Goal: Task Accomplishment & Management: Use online tool/utility

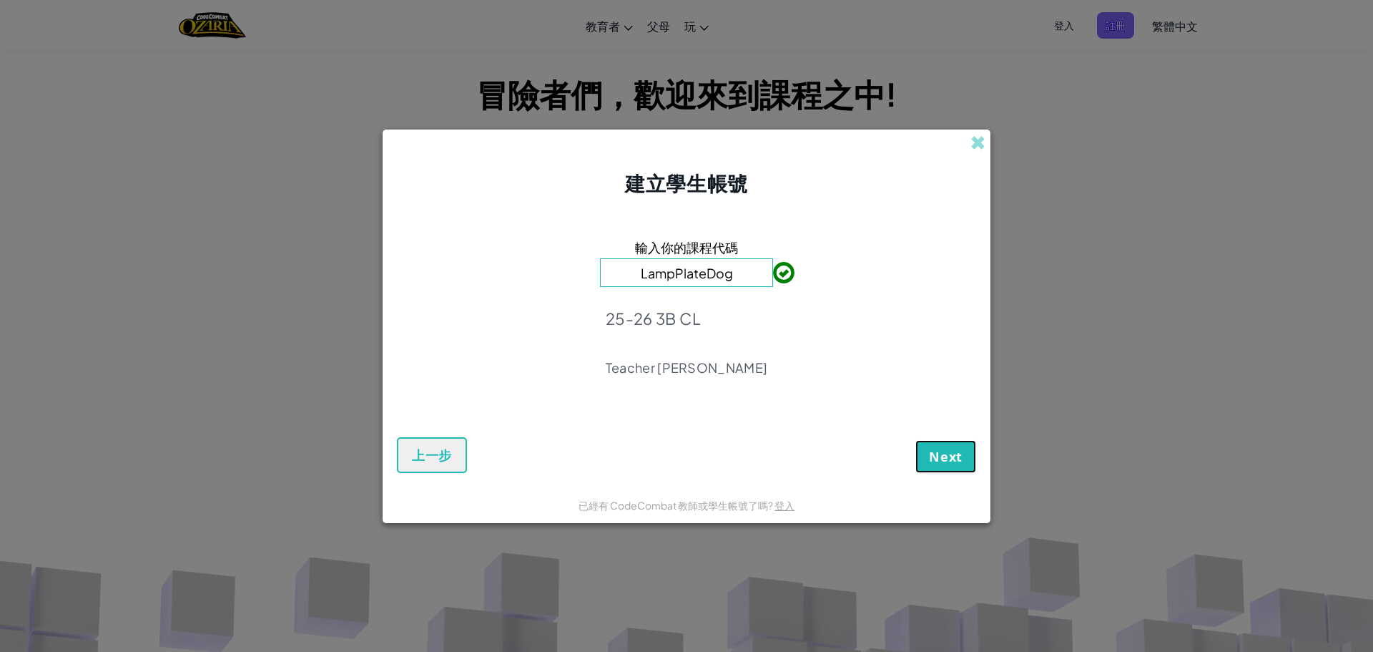
click at [945, 461] on span "Next" at bounding box center [946, 456] width 34 height 17
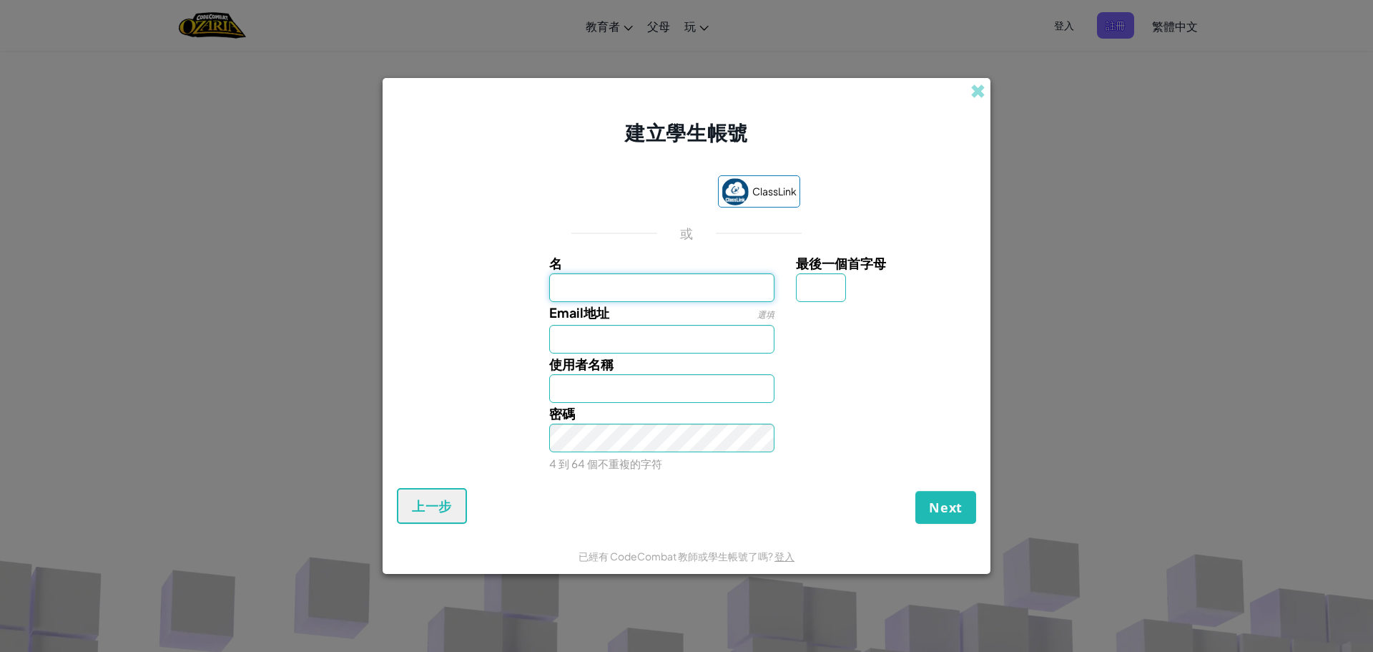
click at [687, 293] on input "名" at bounding box center [662, 287] width 226 height 29
type input "Damon"
click at [799, 285] on input "最後一個首字母" at bounding box center [821, 287] width 50 height 29
type input "W"
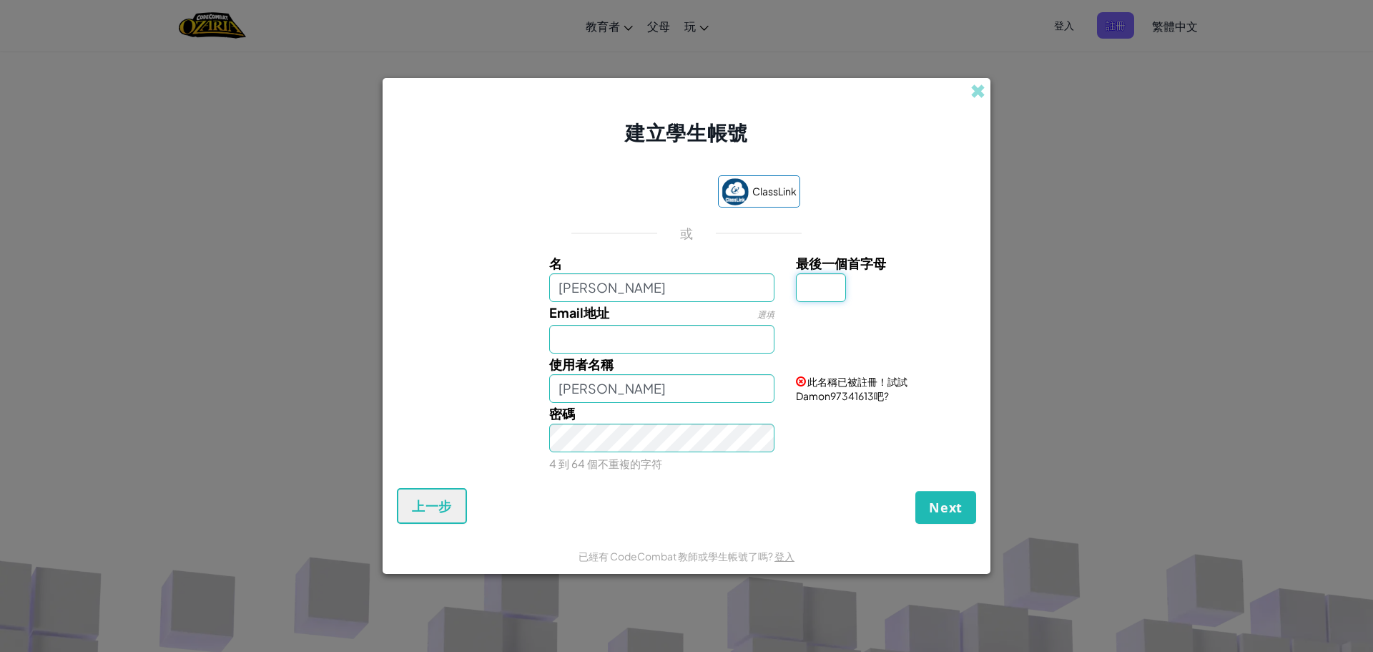
type input "w"
type input "W"
type input "DamonW"
click at [581, 338] on input "Email地址" at bounding box center [662, 339] width 226 height 29
type input "s231104@sch.htyc.edu.hk"
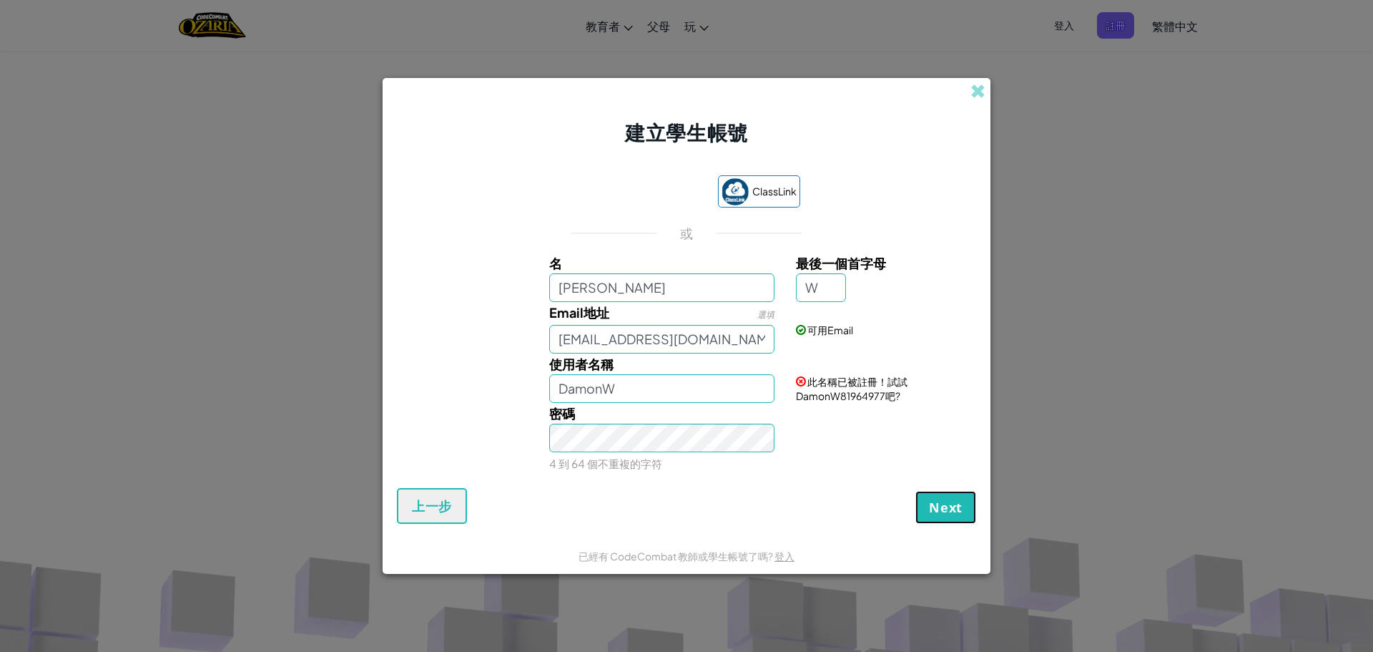
click at [968, 494] on button "Next" at bounding box center [945, 507] width 61 height 33
click at [958, 505] on button "註冊" at bounding box center [950, 507] width 54 height 33
click at [679, 373] on div "使用者名稱 DamonW" at bounding box center [662, 377] width 247 height 49
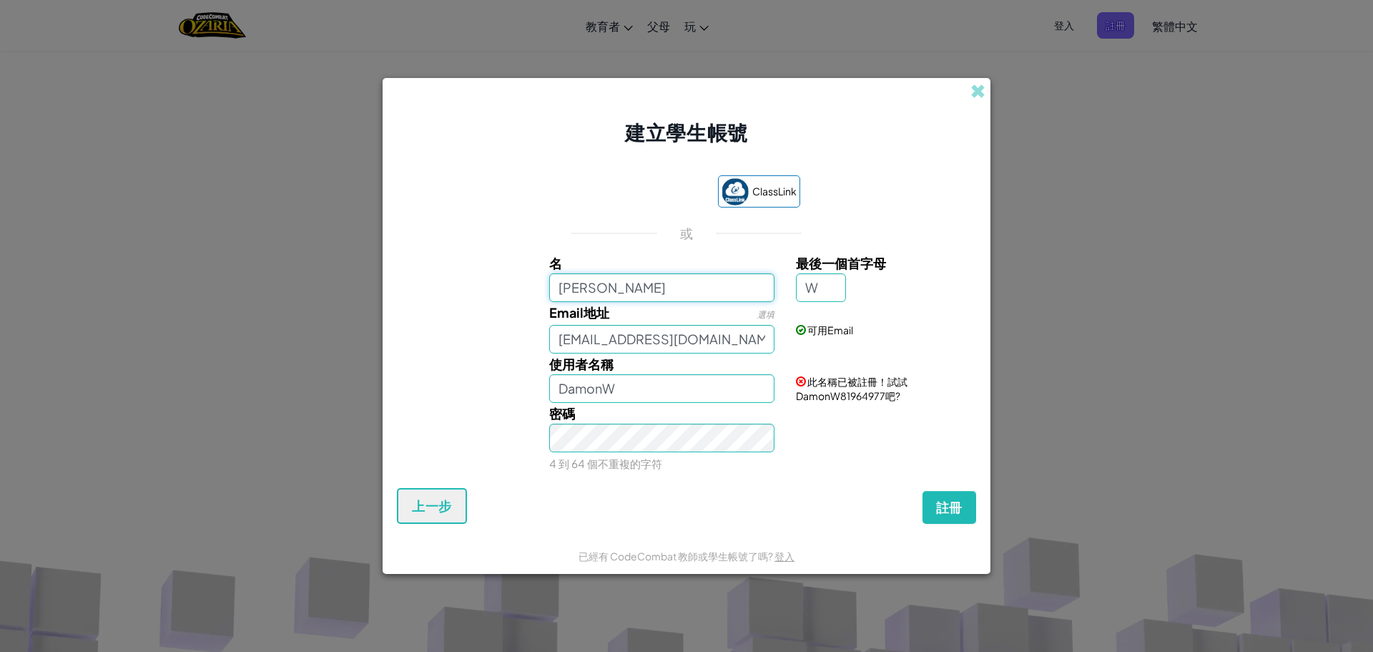
click at [680, 283] on input "Damon" at bounding box center [662, 287] width 226 height 29
type input "Damonwms"
click at [923, 491] on button "註冊" at bounding box center [950, 507] width 54 height 33
type input "DamonwmsW"
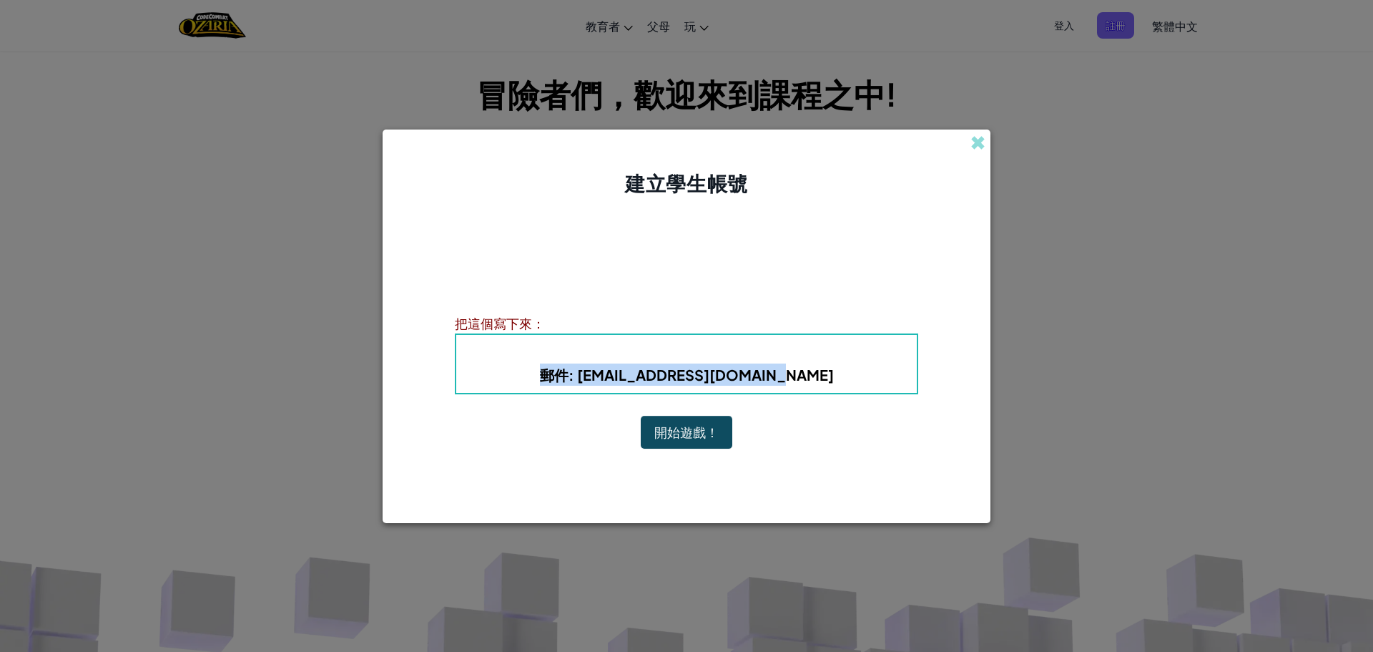
drag, startPoint x: 583, startPoint y: 374, endPoint x: 807, endPoint y: 405, distance: 226.0
click at [807, 405] on div "帳戶創建完成！ 把您的資訊寫下來，以防您忘記它。您的老師也可以協助您重設密碼。 把這個寫下來： 使用者名稱 : DamonwmsW 郵件 : s231104@…" at bounding box center [686, 342] width 463 height 260
copy b "郵件 : s231104@sch.htyc.edu.hk"
click at [678, 436] on button "開始遊戲！" at bounding box center [687, 432] width 92 height 33
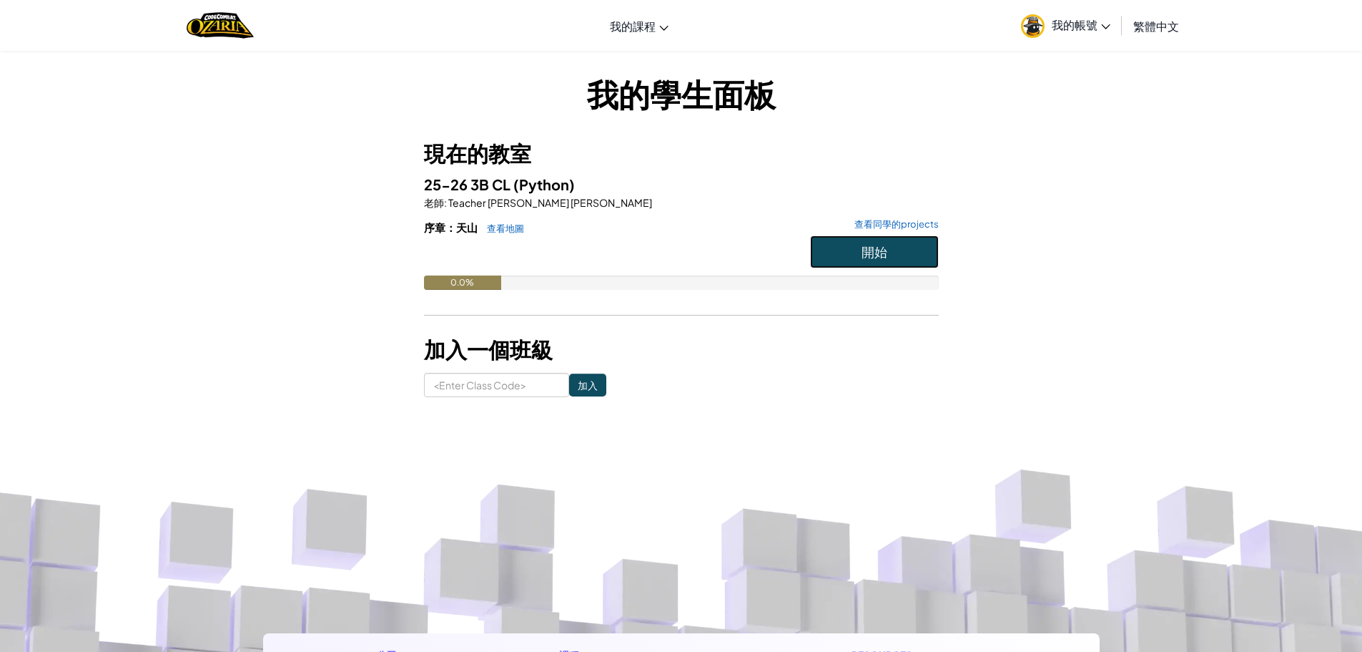
click at [887, 247] on span "開始" at bounding box center [875, 251] width 26 height 16
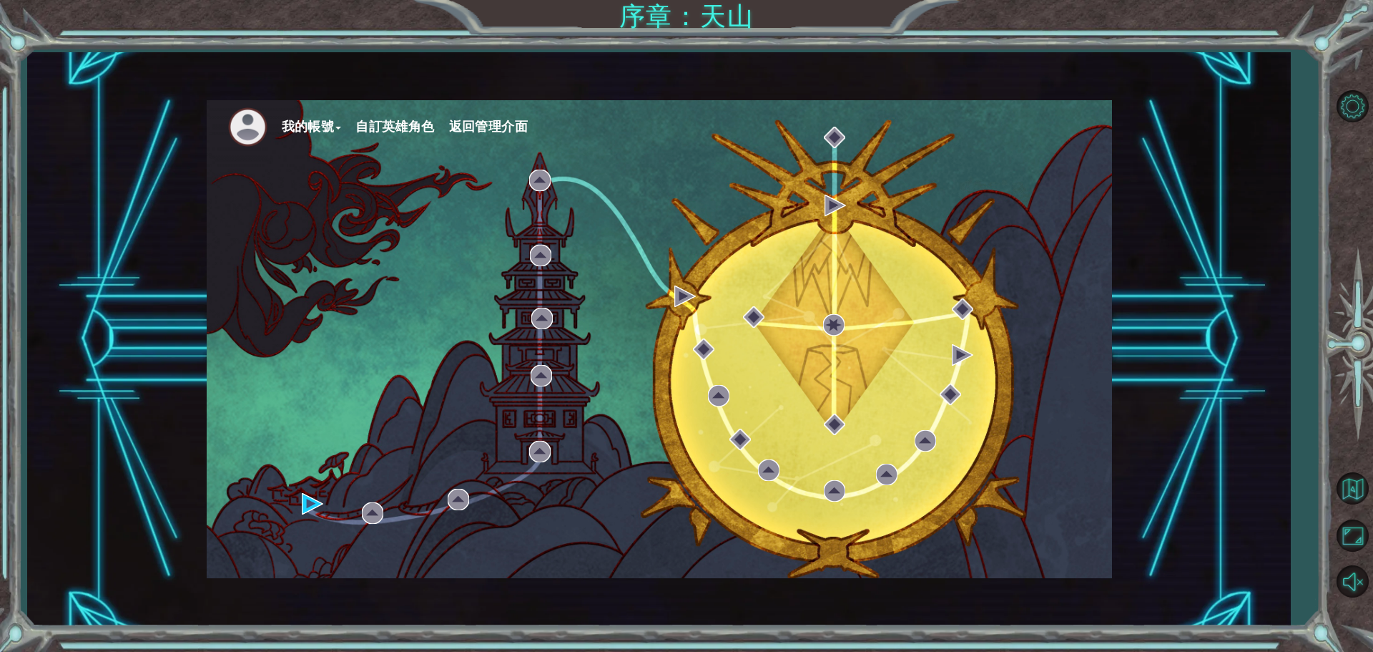
click at [392, 129] on button "自訂英雄角色" at bounding box center [394, 126] width 79 height 21
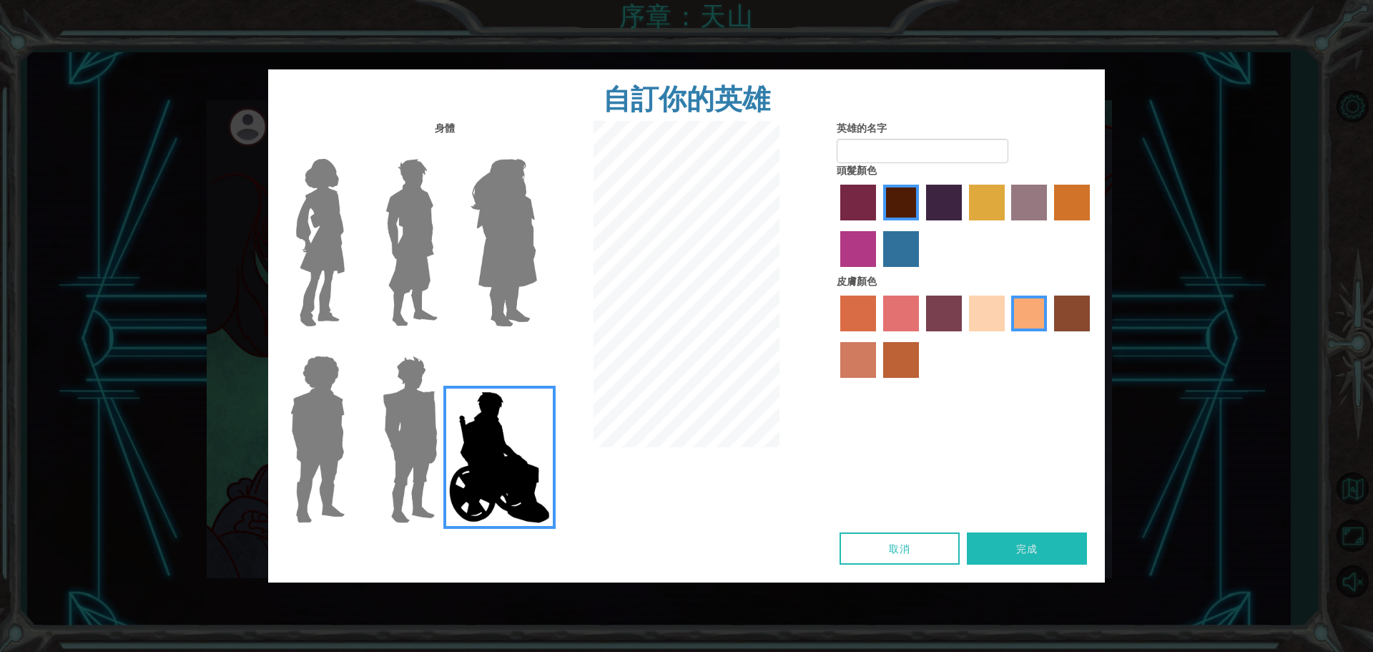
click at [443, 261] on img at bounding box center [412, 242] width 64 height 179
click at [443, 149] on input "Hero Lars" at bounding box center [443, 149] width 0 height 0
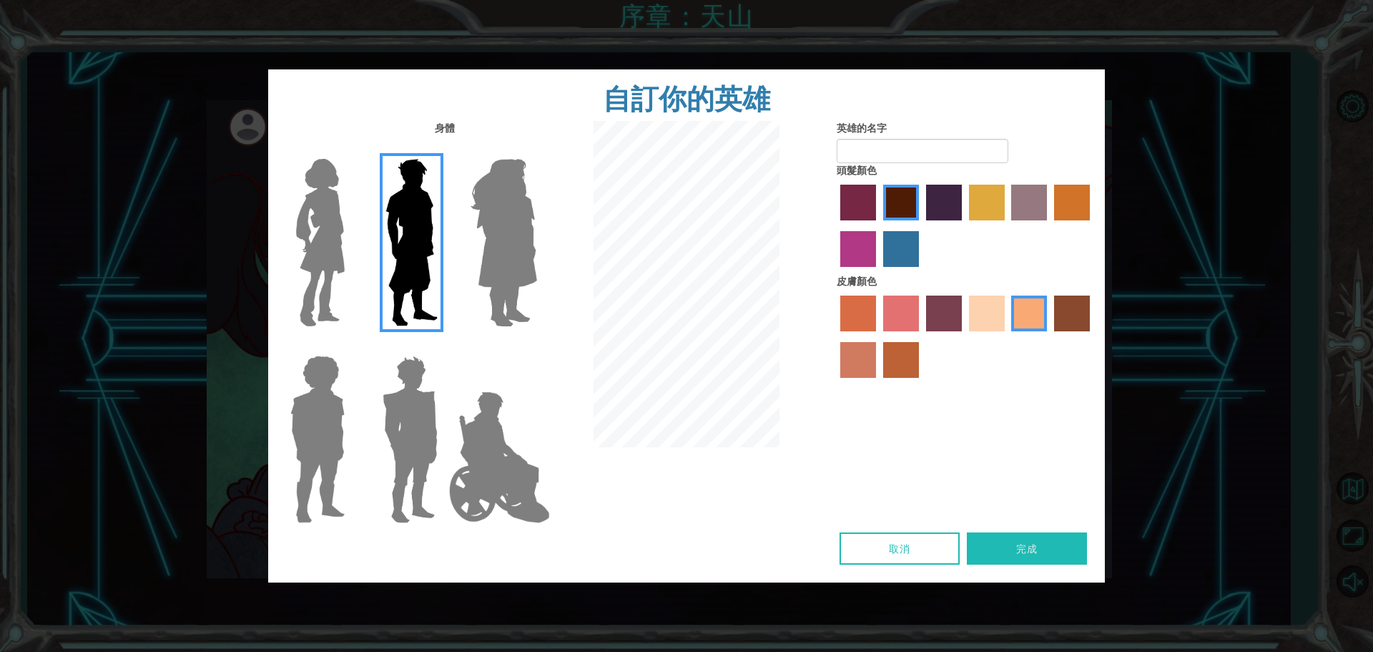
click at [327, 489] on img at bounding box center [318, 439] width 66 height 179
click at [350, 346] on input "Hero Steven" at bounding box center [350, 346] width 0 height 0
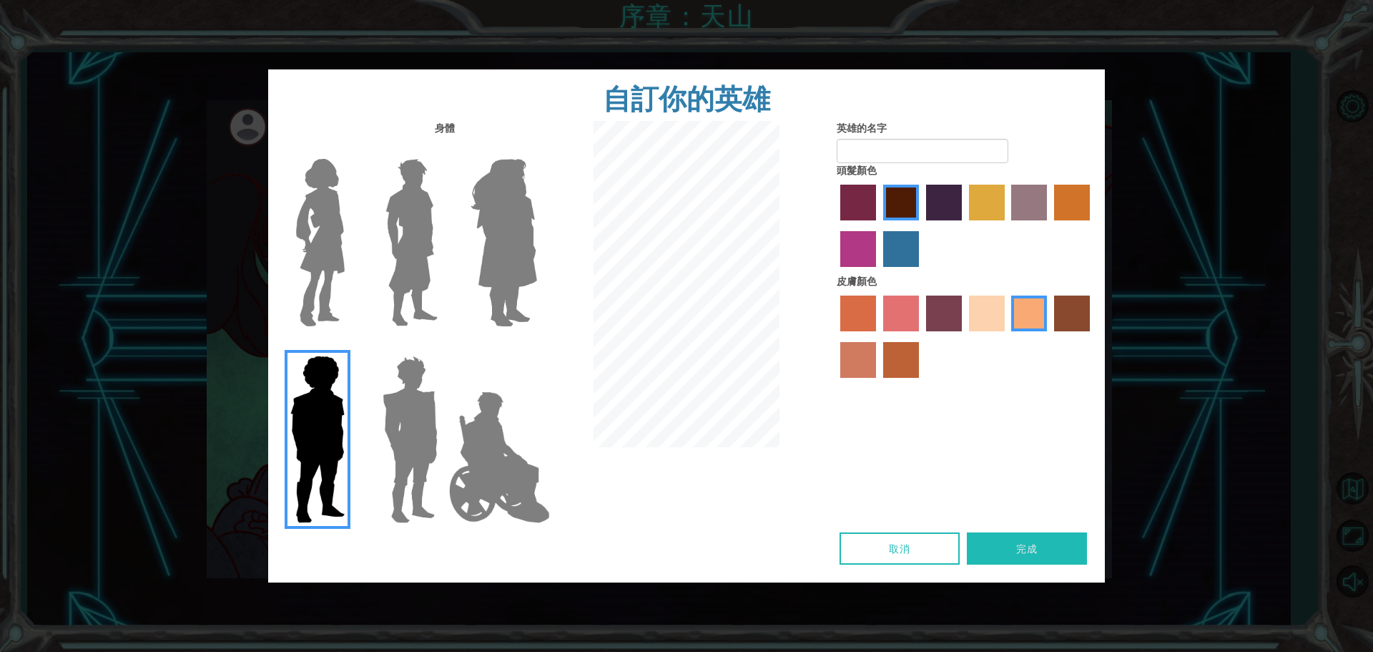
click at [393, 490] on img at bounding box center [410, 439] width 67 height 179
click at [443, 346] on input "Hero Garnet" at bounding box center [443, 346] width 0 height 0
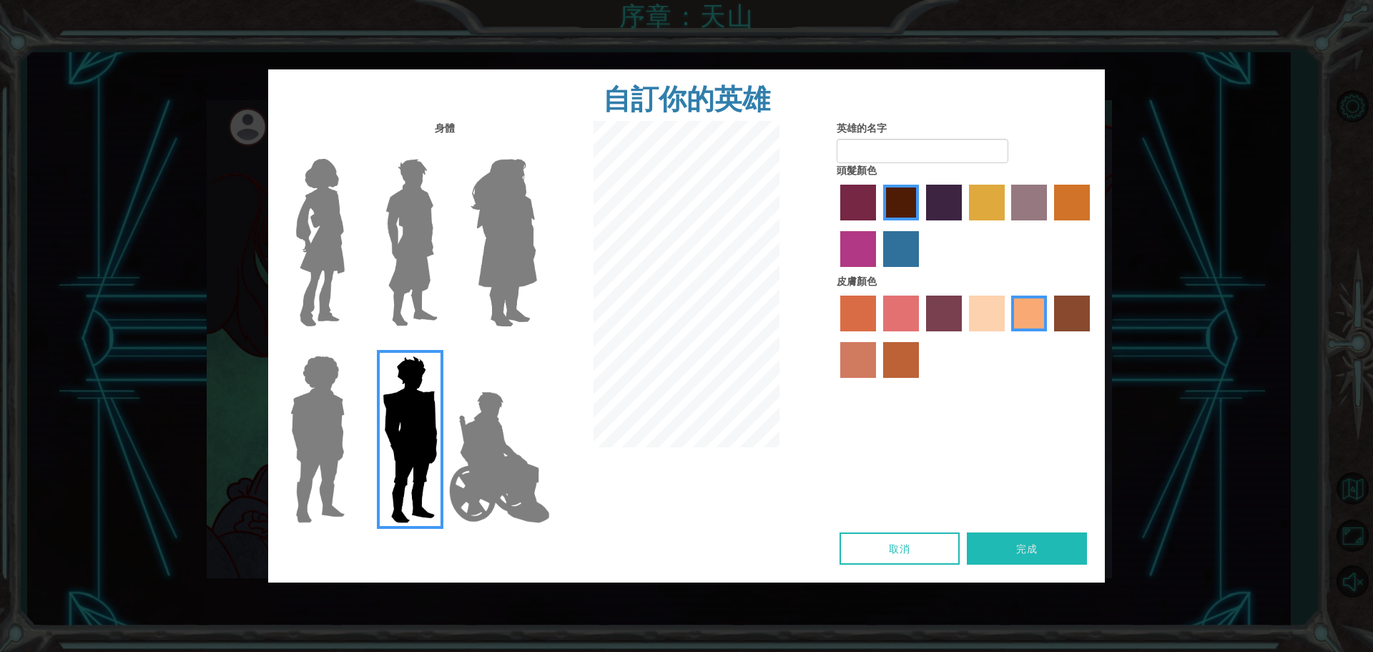
click at [418, 267] on img at bounding box center [412, 242] width 64 height 179
click at [443, 149] on input "Hero Lars" at bounding box center [443, 149] width 0 height 0
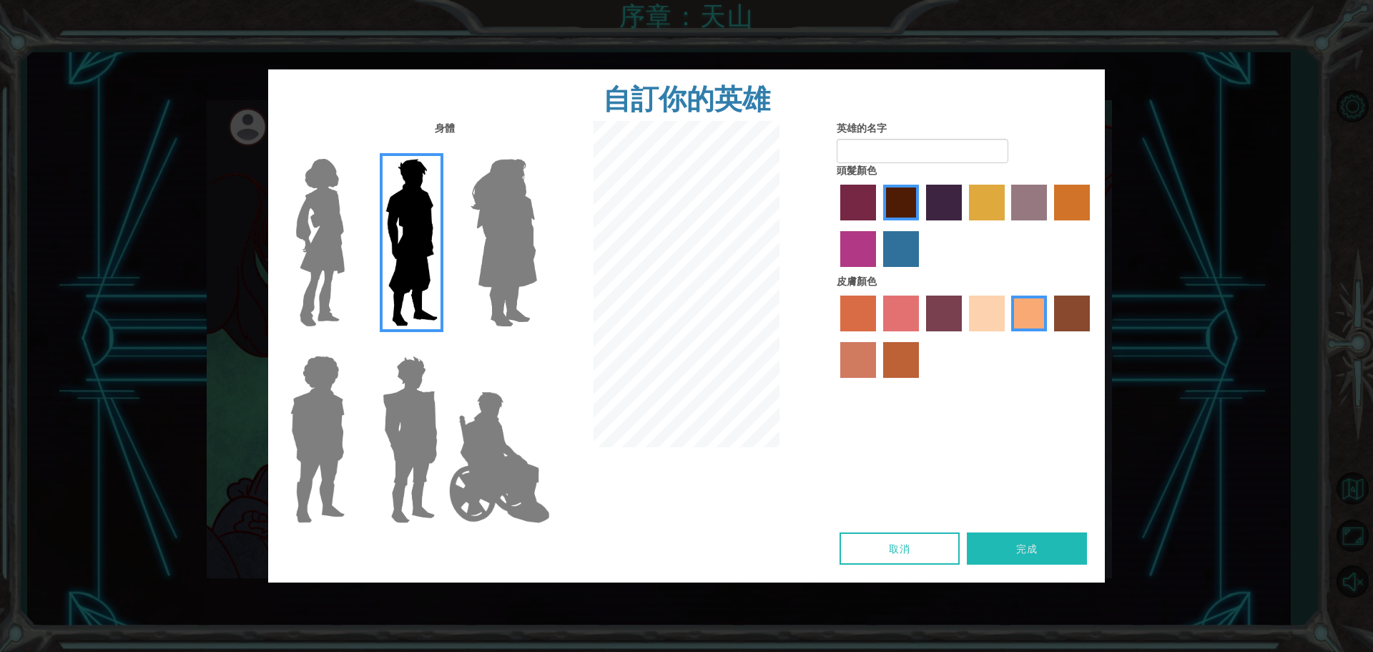
click at [953, 211] on label "hot purple hair color" at bounding box center [944, 203] width 36 height 36
click at [921, 225] on input "hot purple hair color" at bounding box center [921, 225] width 0 height 0
click at [913, 200] on label "maroon hair color" at bounding box center [901, 203] width 36 height 36
click at [878, 225] on input "maroon hair color" at bounding box center [878, 225] width 0 height 0
click at [983, 322] on label "sandy beach skin color" at bounding box center [987, 313] width 36 height 36
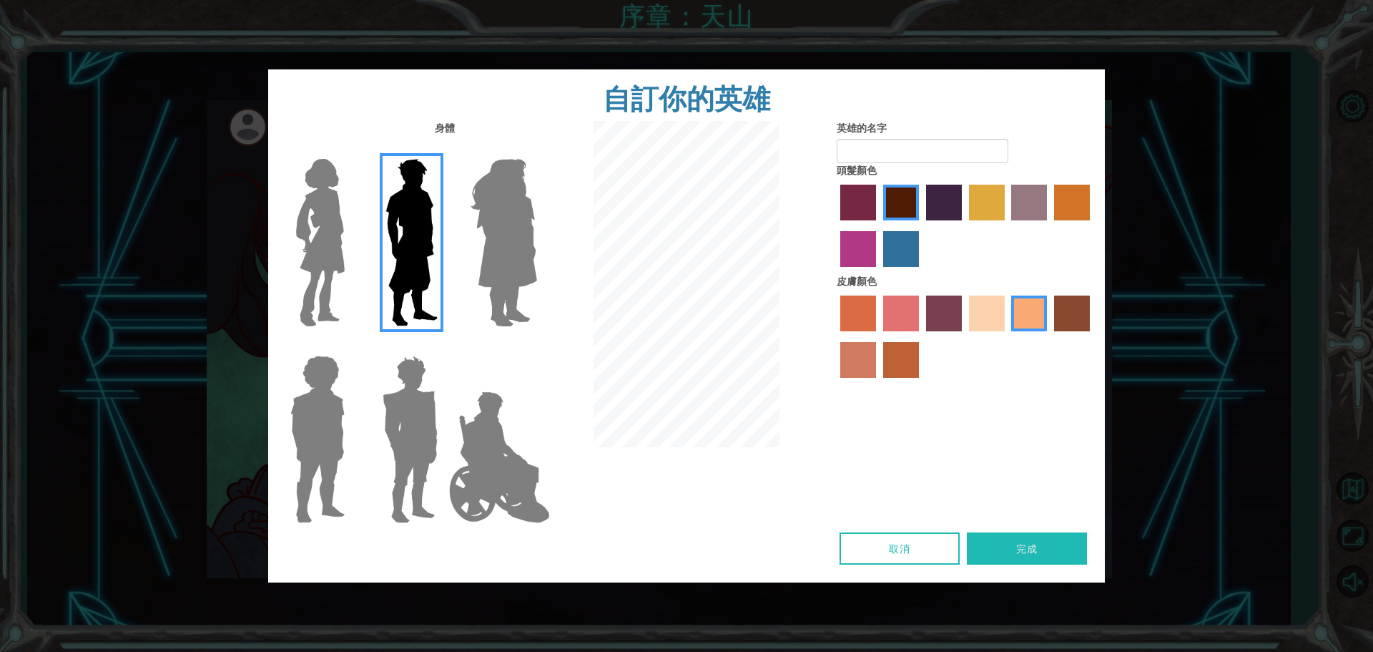
click at [964, 336] on input "sandy beach skin color" at bounding box center [964, 336] width 0 height 0
click at [904, 144] on input "英雄的名字" at bounding box center [923, 151] width 172 height 24
type input "WMS"
click at [943, 201] on label "hot purple hair color" at bounding box center [944, 203] width 36 height 36
click at [921, 225] on input "hot purple hair color" at bounding box center [921, 225] width 0 height 0
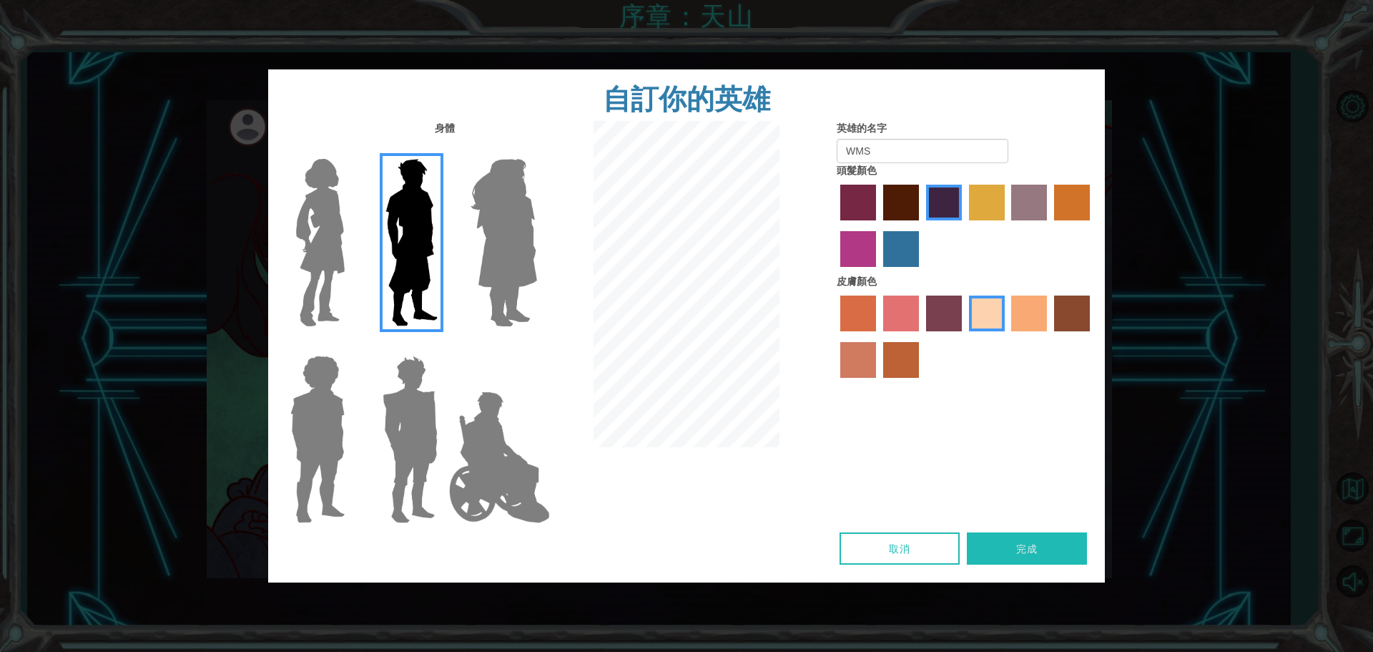
click at [903, 242] on label "lachmara hair color" at bounding box center [901, 249] width 36 height 36
click at [878, 272] on input "lachmara hair color" at bounding box center [878, 272] width 0 height 0
click at [896, 196] on label "maroon hair color" at bounding box center [901, 203] width 36 height 36
click at [878, 225] on input "maroon hair color" at bounding box center [878, 225] width 0 height 0
click at [1019, 546] on button "完成" at bounding box center [1027, 548] width 120 height 32
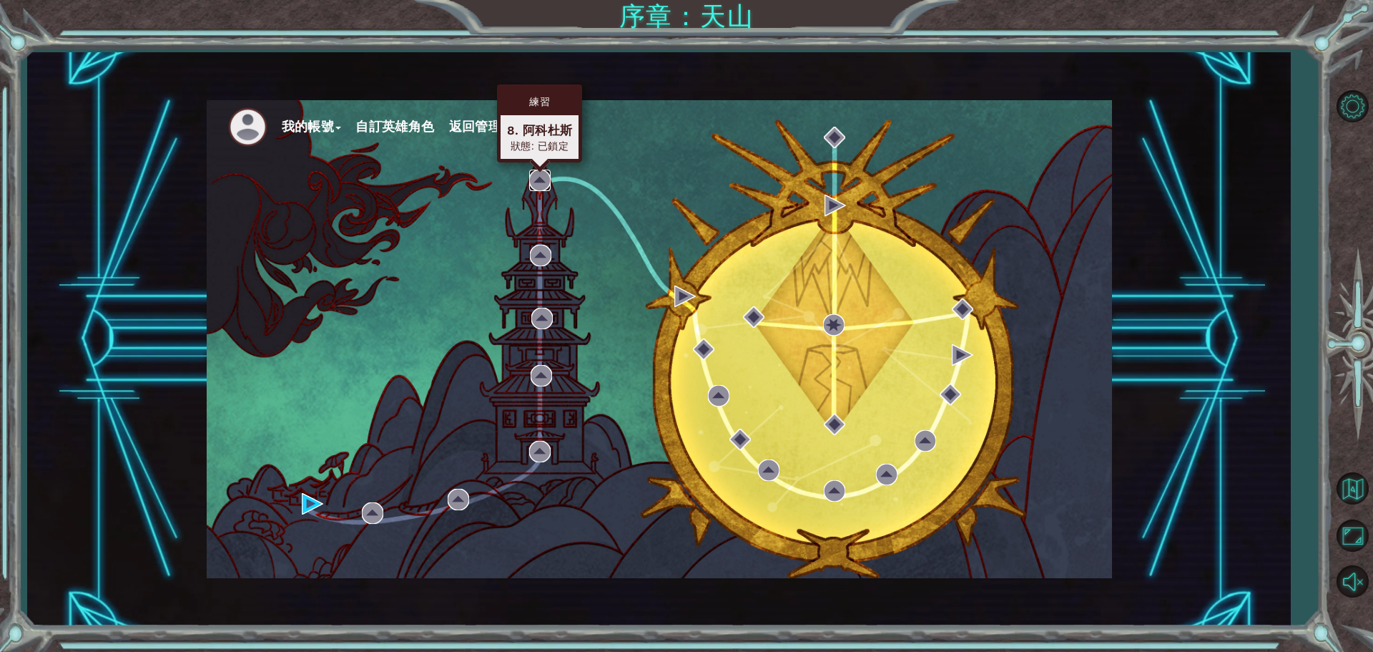
click at [539, 176] on img at bounding box center [539, 180] width 21 height 21
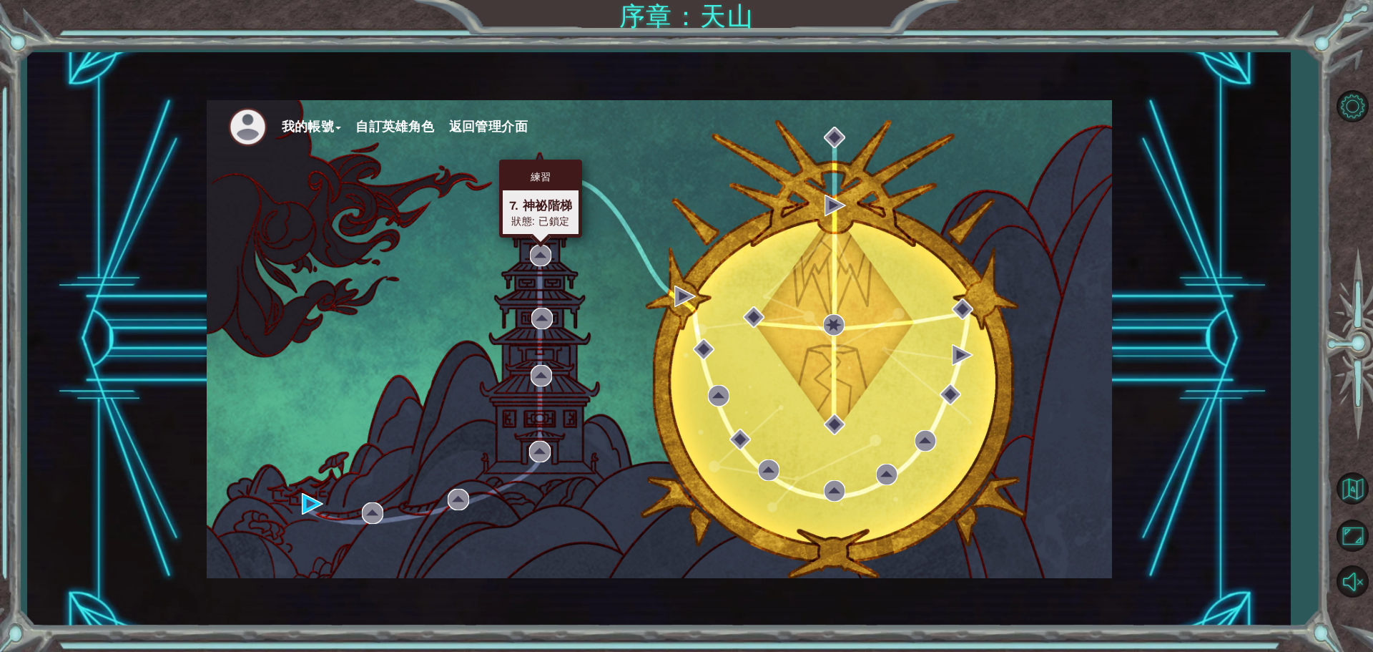
click at [540, 174] on div "練習" at bounding box center [541, 176] width 76 height 27
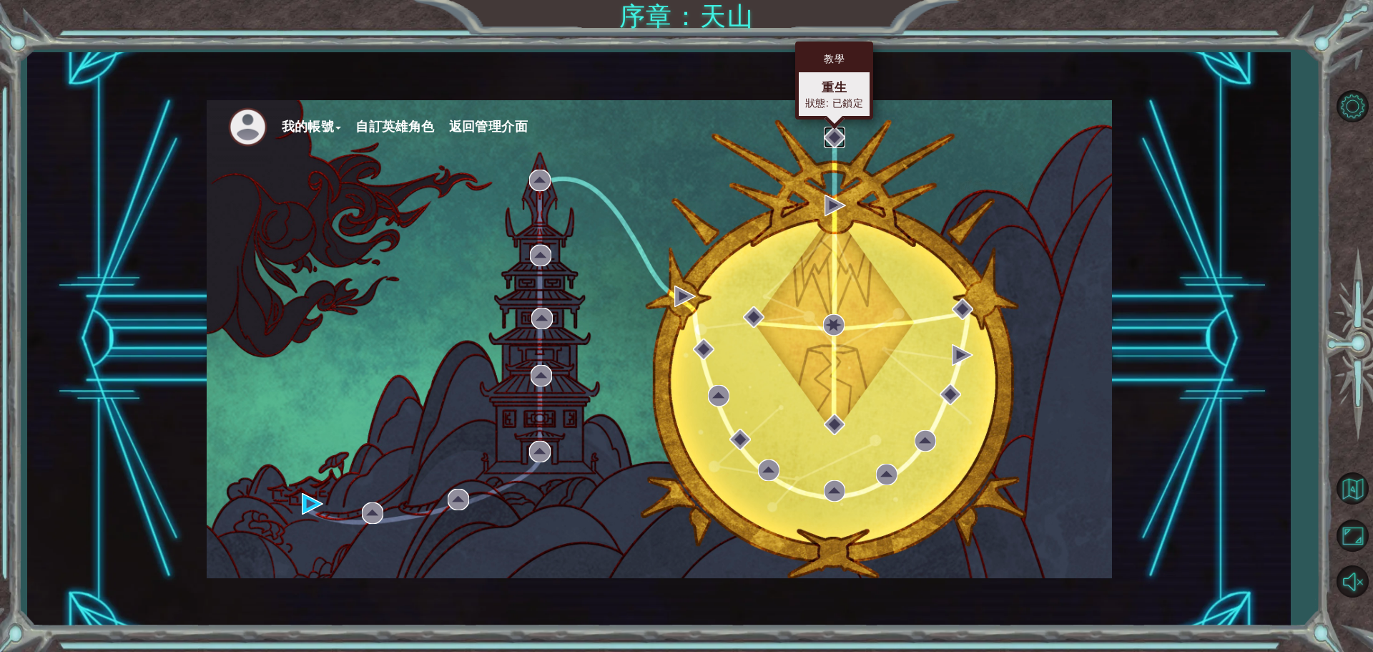
click at [835, 143] on img at bounding box center [834, 137] width 21 height 21
click at [831, 143] on img at bounding box center [834, 137] width 21 height 21
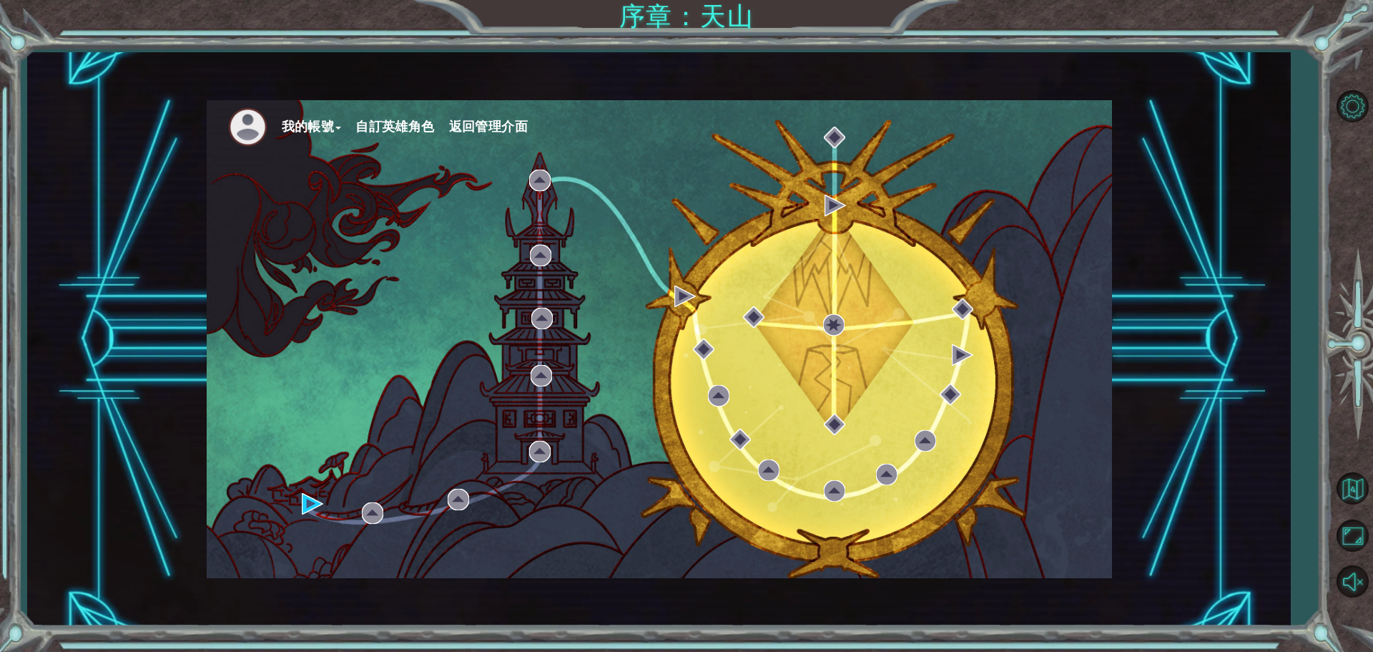
click at [820, 183] on div "我的帳號 自訂英雄角色 返回管理介面" at bounding box center [659, 339] width 905 height 478
click at [823, 133] on ul "我的帳號 自訂英雄角色 返回管理介面" at bounding box center [670, 126] width 884 height 39
click at [833, 137] on img at bounding box center [834, 137] width 21 height 21
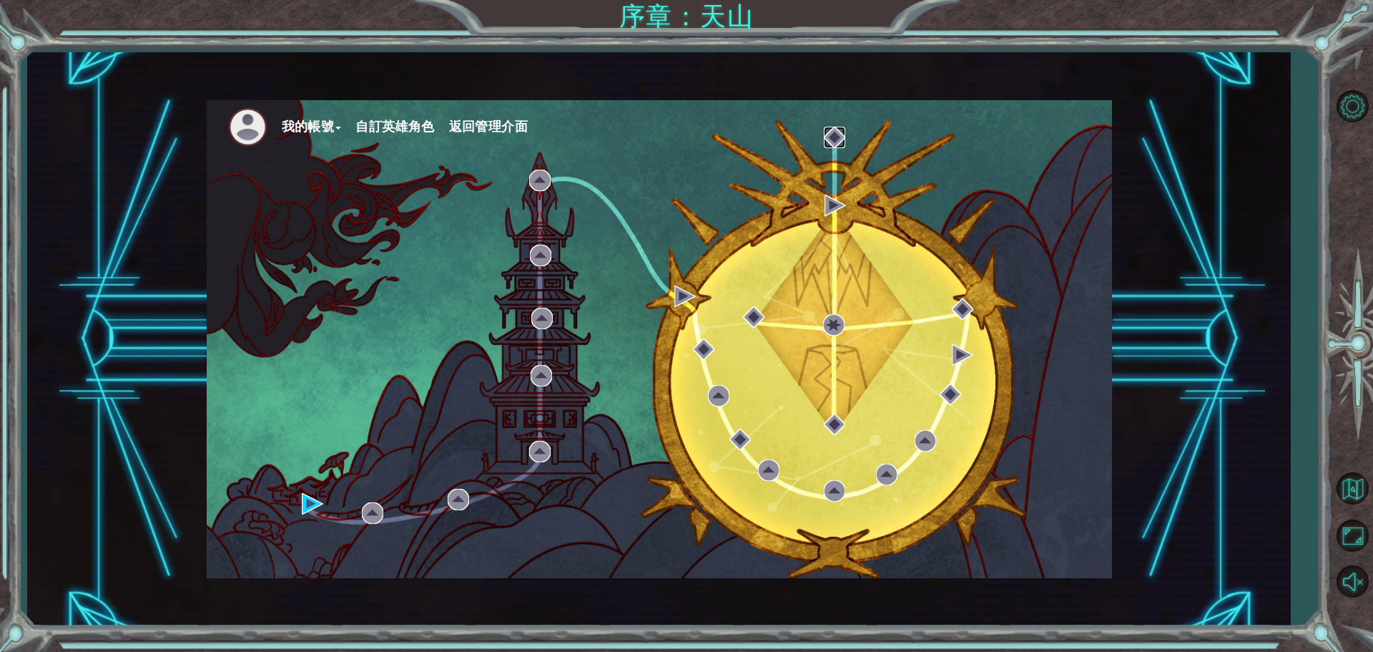
drag, startPoint x: 833, startPoint y: 137, endPoint x: 857, endPoint y: 129, distance: 25.6
click at [853, 129] on div "我的帳號 自訂英雄角色 返回管理介面" at bounding box center [659, 339] width 905 height 478
click at [861, 132] on ul "我的帳號 自訂英雄角色 返回管理介面" at bounding box center [670, 126] width 884 height 39
click at [823, 133] on ul "我的帳號 自訂英雄角色 返回管理介面" at bounding box center [670, 126] width 884 height 39
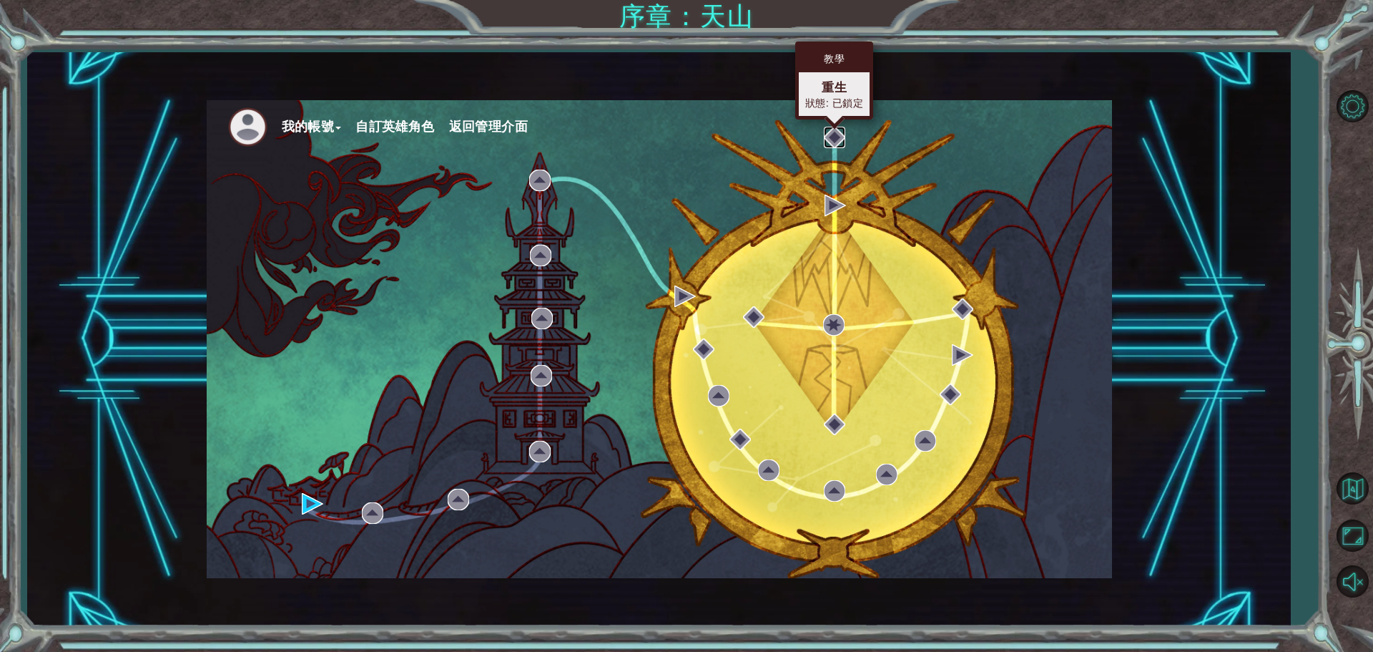
click at [830, 137] on img at bounding box center [834, 137] width 21 height 21
click at [831, 137] on img at bounding box center [834, 137] width 21 height 21
click at [832, 137] on img at bounding box center [834, 137] width 21 height 21
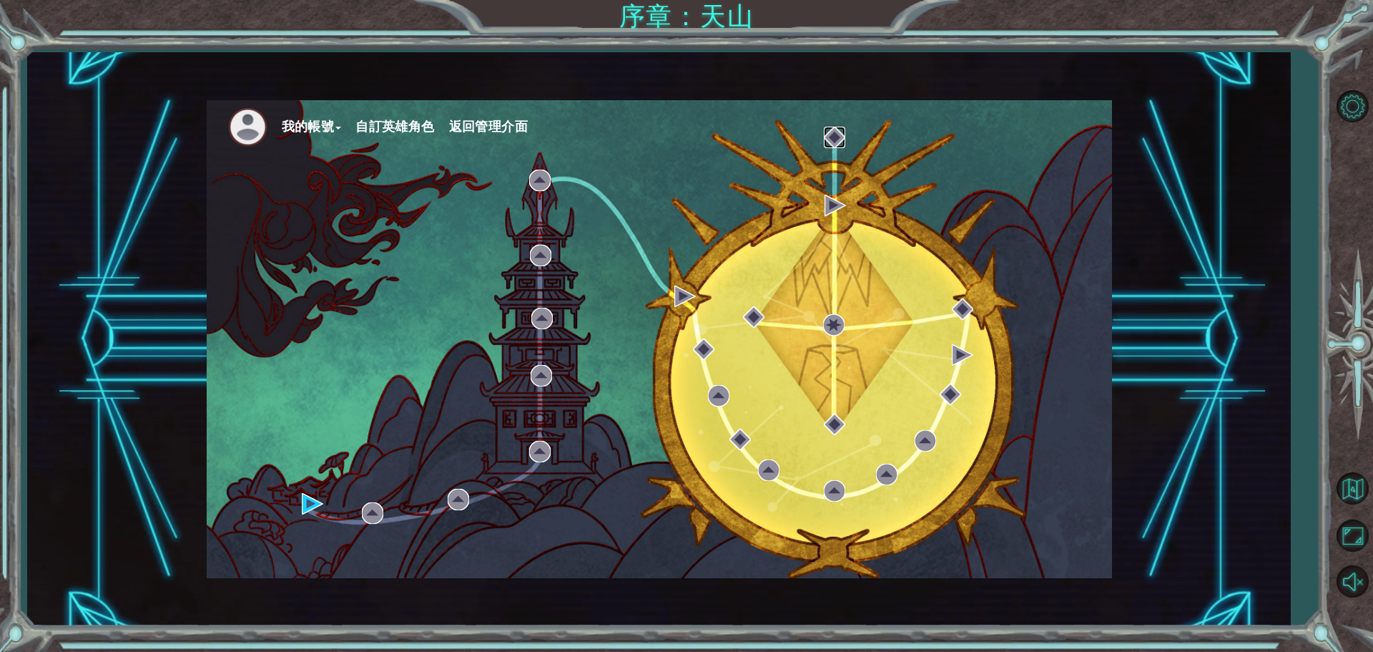
click at [832, 137] on img at bounding box center [834, 137] width 21 height 21
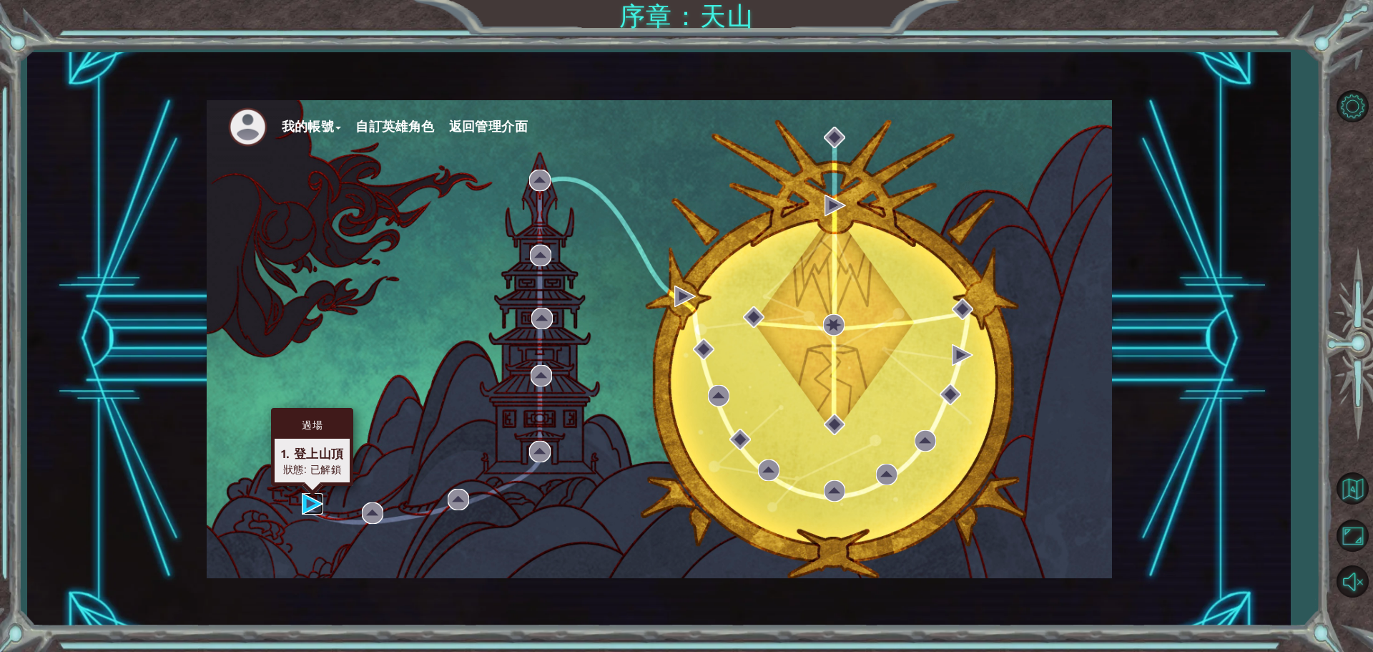
click at [314, 501] on img at bounding box center [312, 503] width 21 height 21
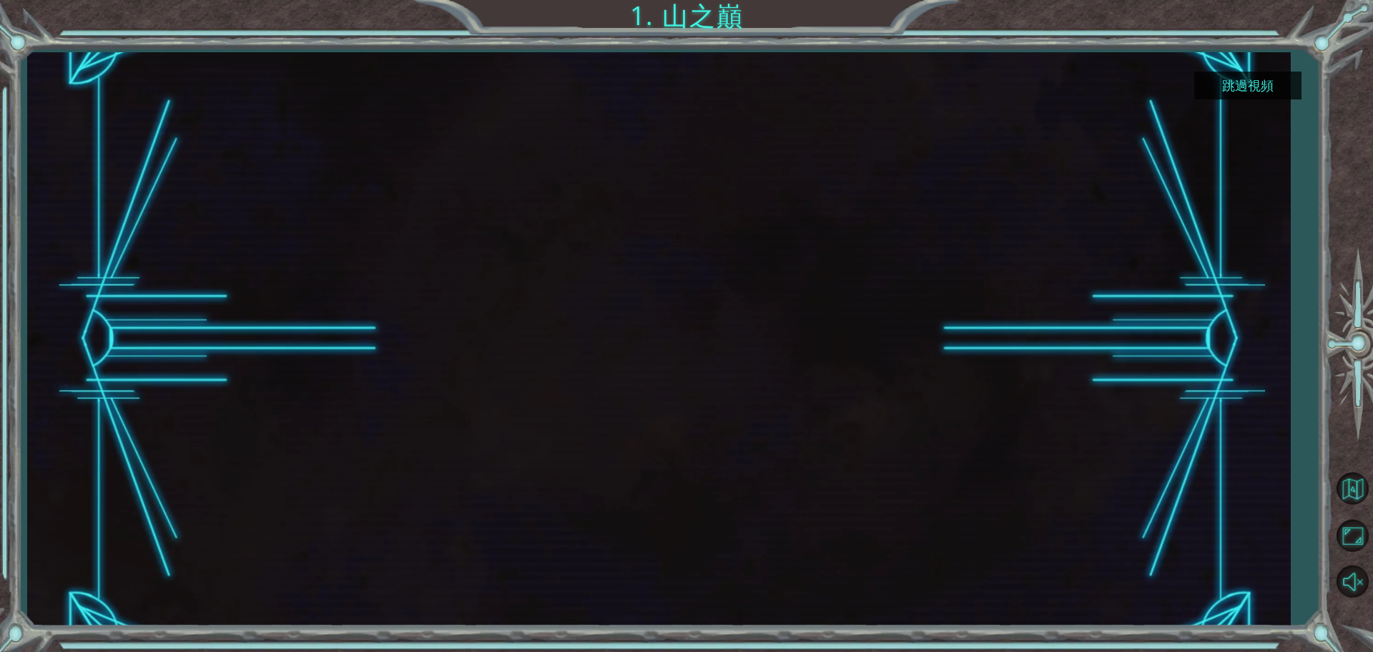
click at [1228, 85] on button "跳過視頻" at bounding box center [1247, 86] width 107 height 28
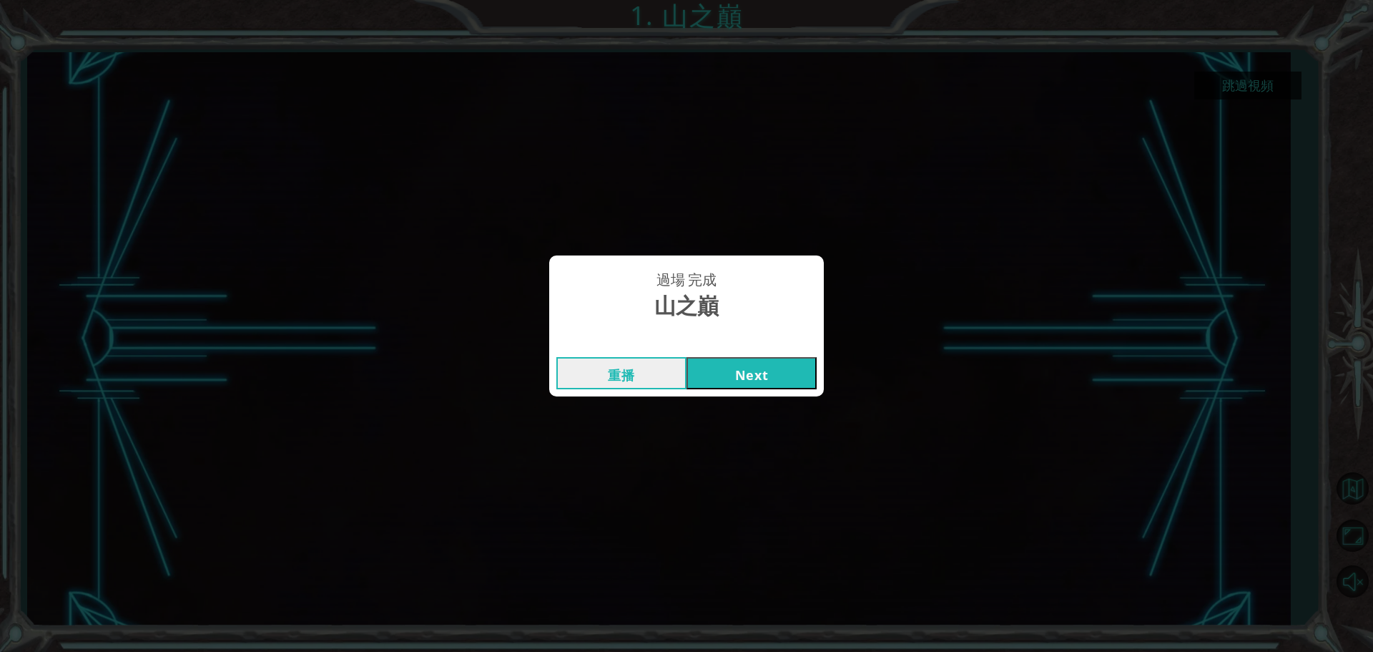
click at [716, 365] on button "Next" at bounding box center [752, 373] width 130 height 32
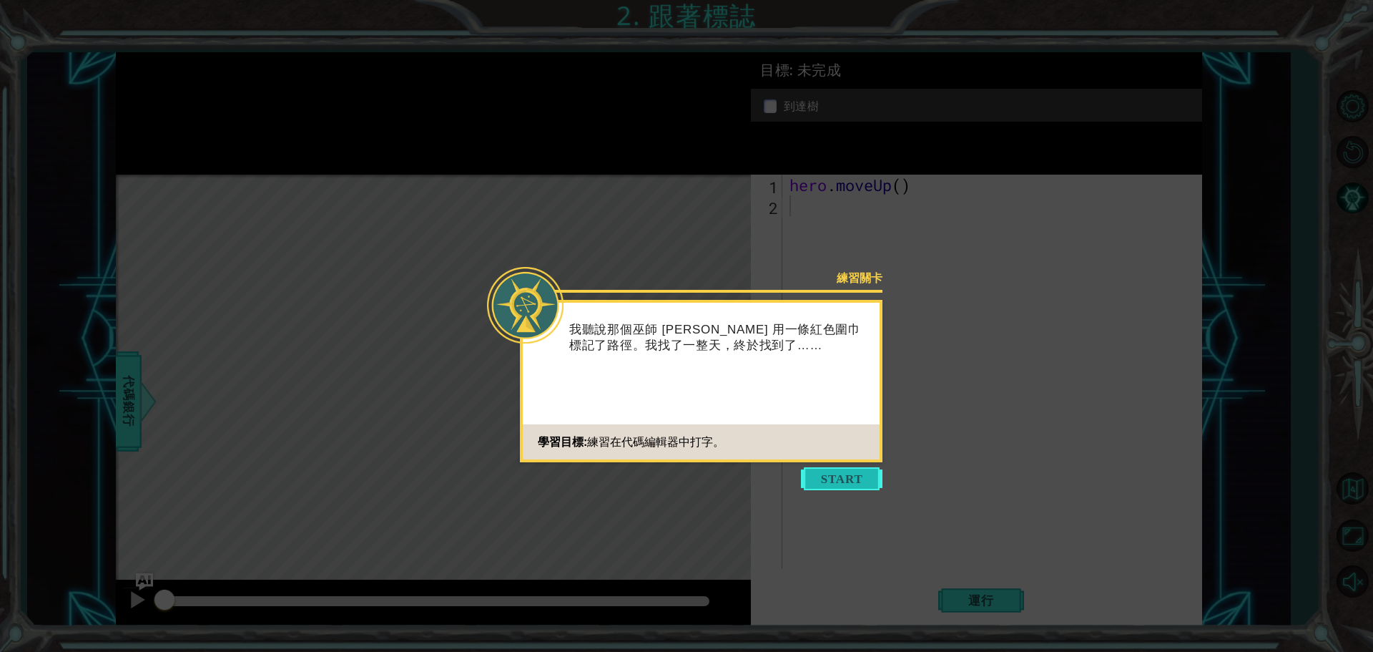
click at [849, 476] on button "Start" at bounding box center [842, 478] width 82 height 23
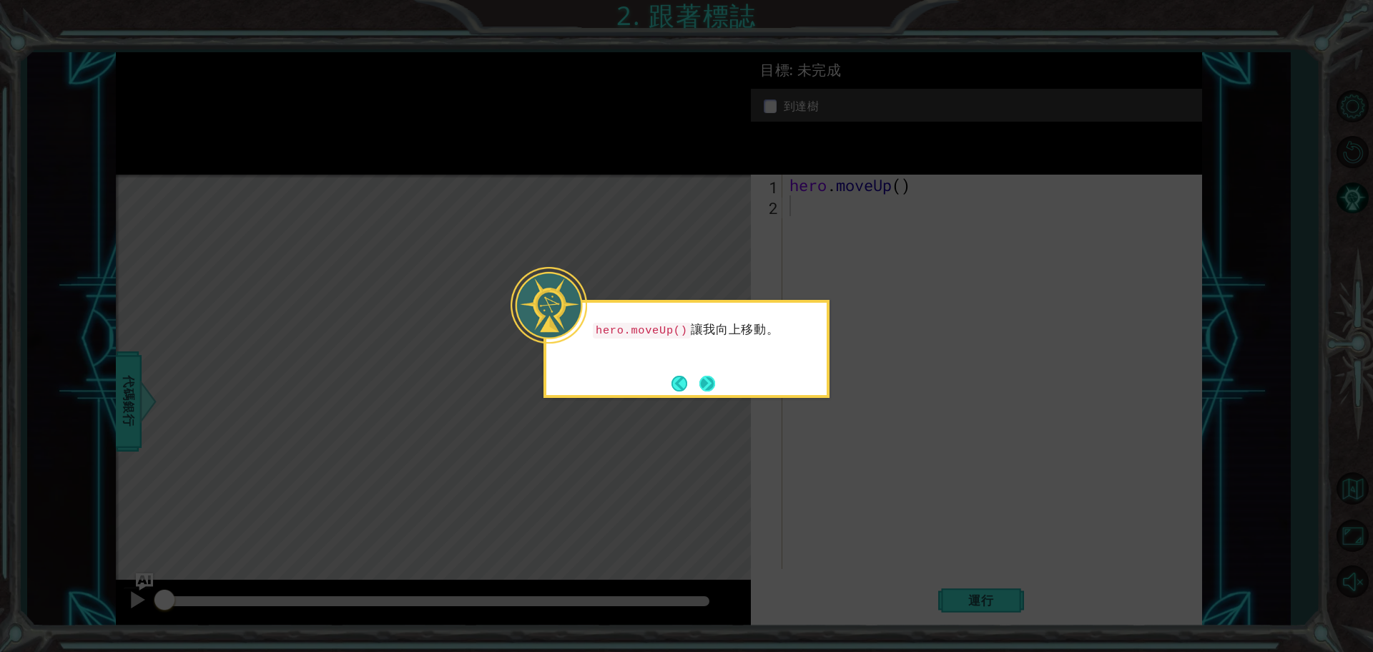
click at [708, 379] on button "Next" at bounding box center [707, 383] width 16 height 16
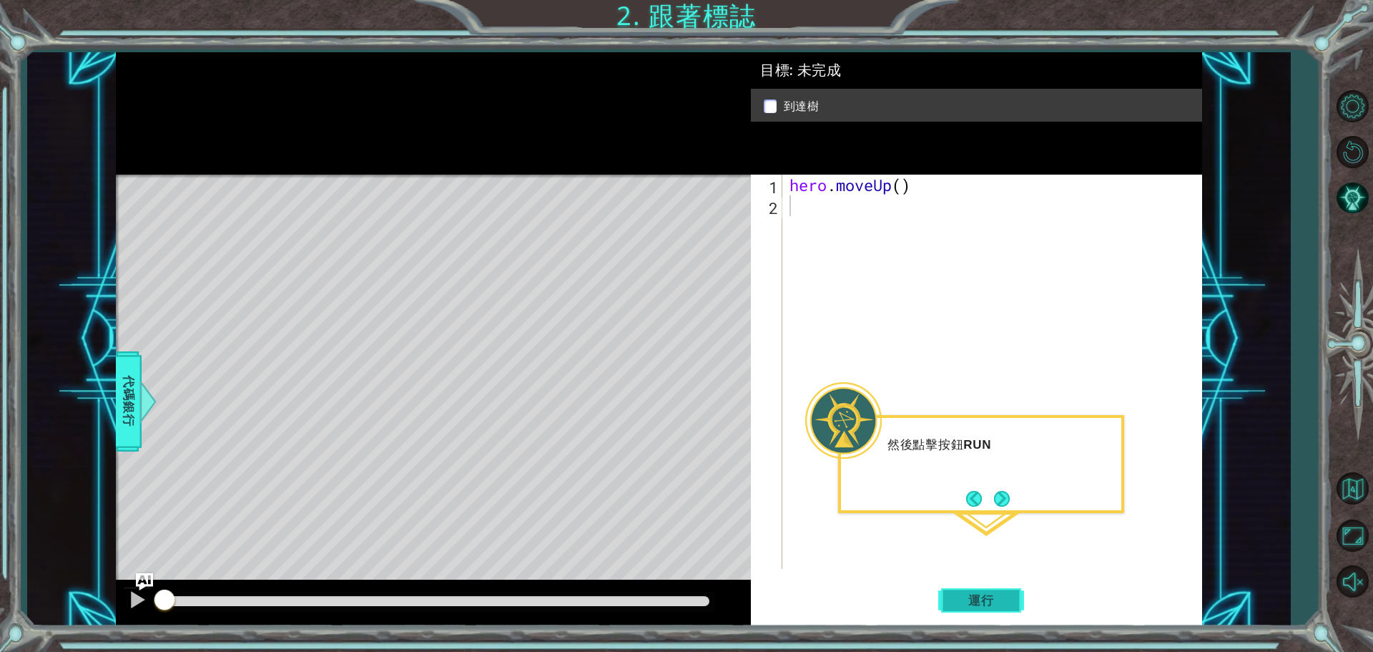
click at [1005, 601] on span "運行" at bounding box center [981, 600] width 54 height 14
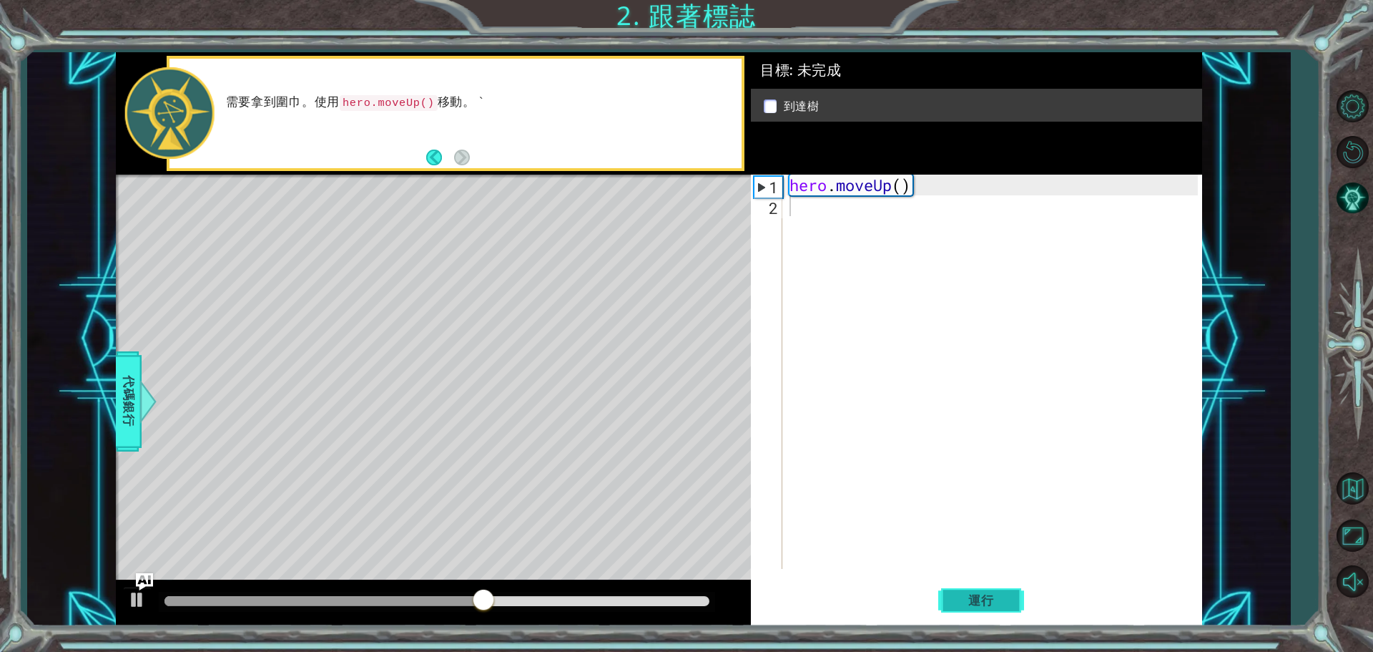
click at [976, 612] on button "運行" at bounding box center [981, 599] width 86 height 45
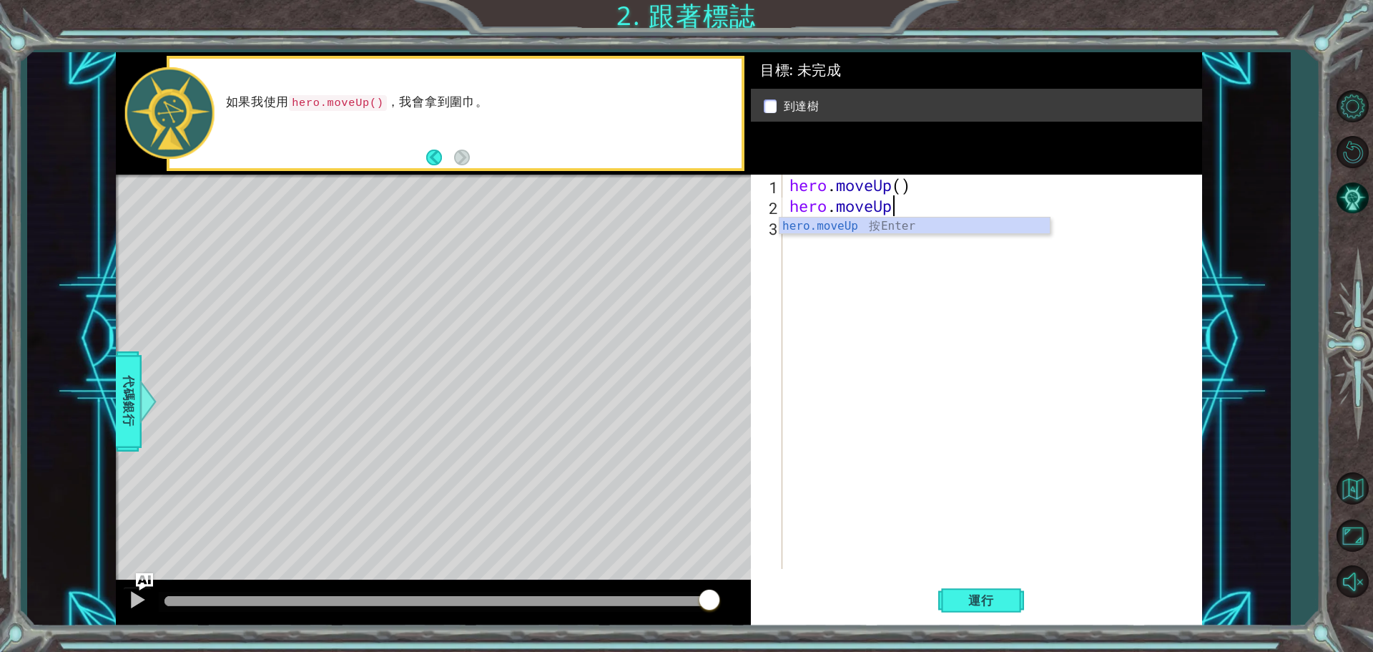
scroll to position [0, 4]
type textarea "hero.moveUp()"
click at [1015, 584] on button "運行" at bounding box center [981, 599] width 86 height 45
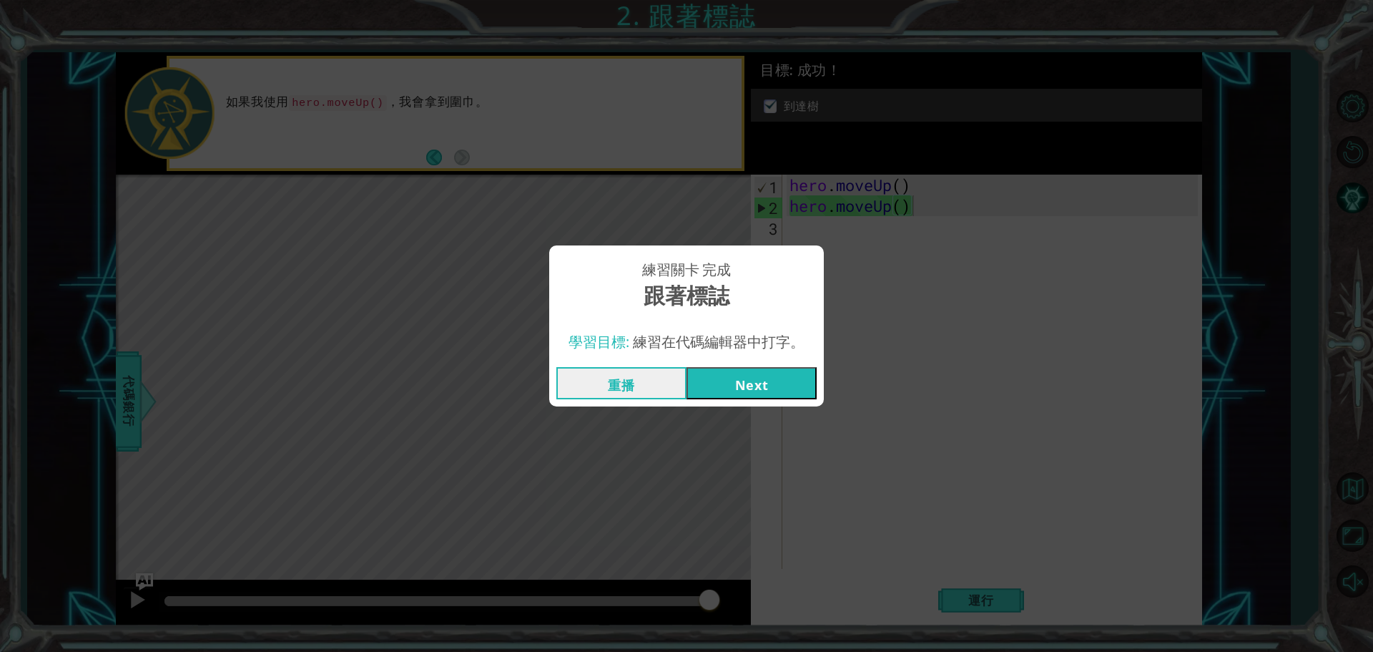
click at [709, 389] on button "Next" at bounding box center [752, 383] width 130 height 32
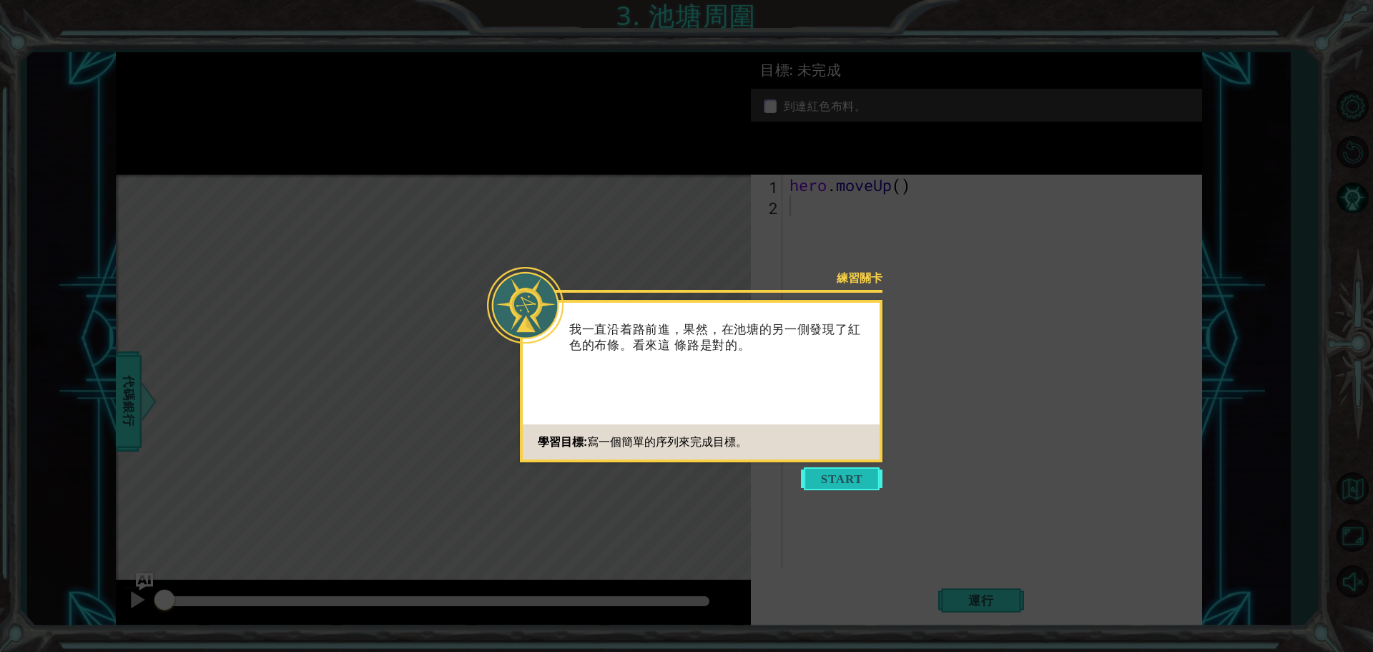
click at [834, 478] on button "Start" at bounding box center [842, 478] width 82 height 23
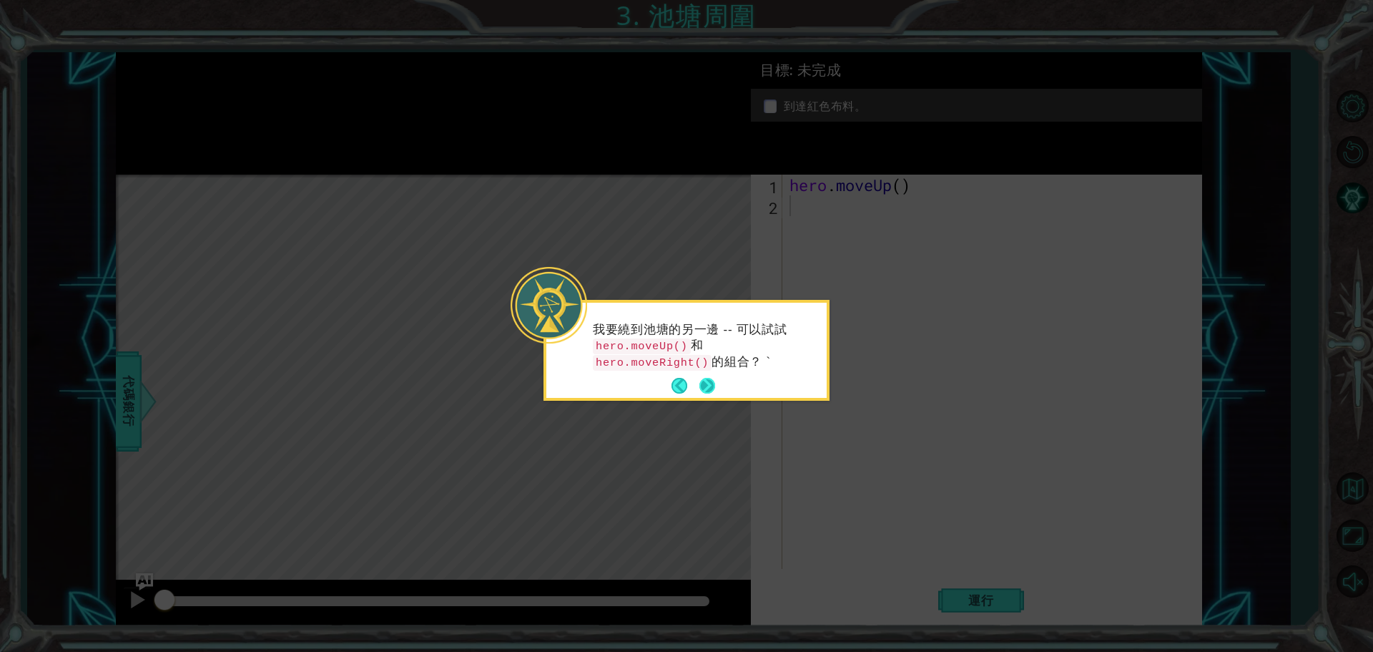
click at [705, 383] on button "Next" at bounding box center [707, 386] width 16 height 16
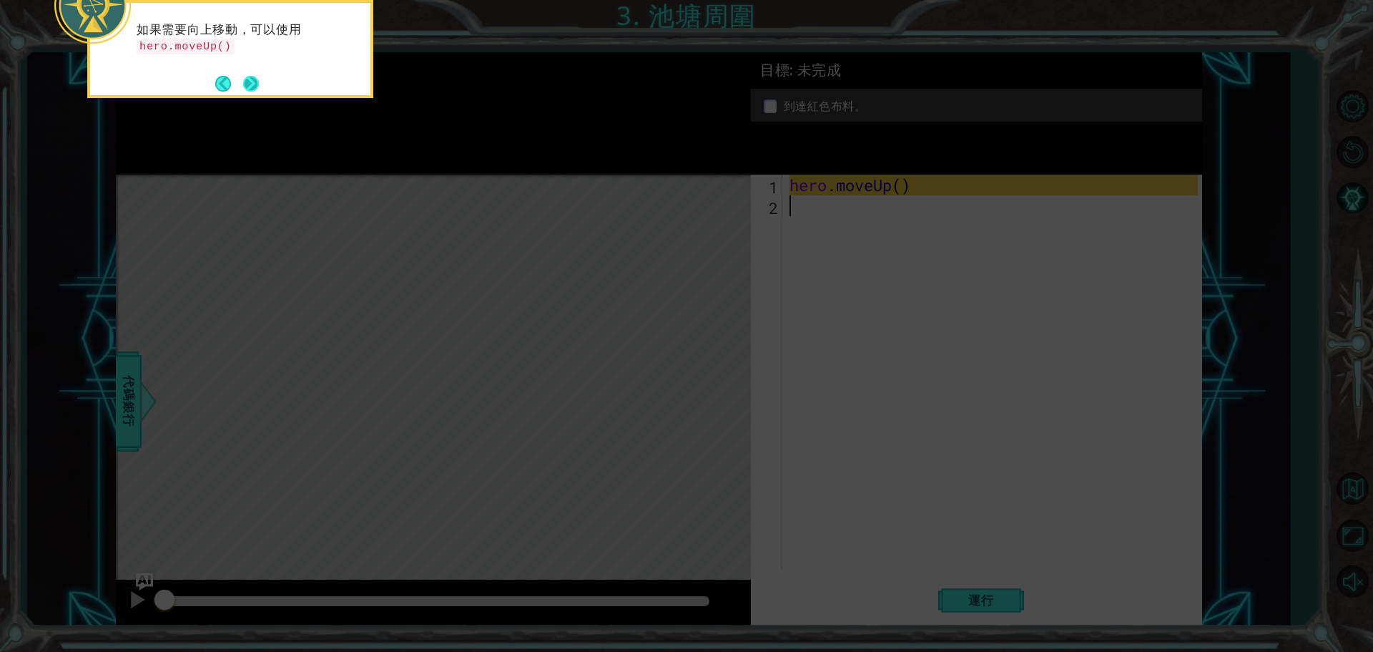
click at [252, 79] on button "Next" at bounding box center [251, 84] width 16 height 16
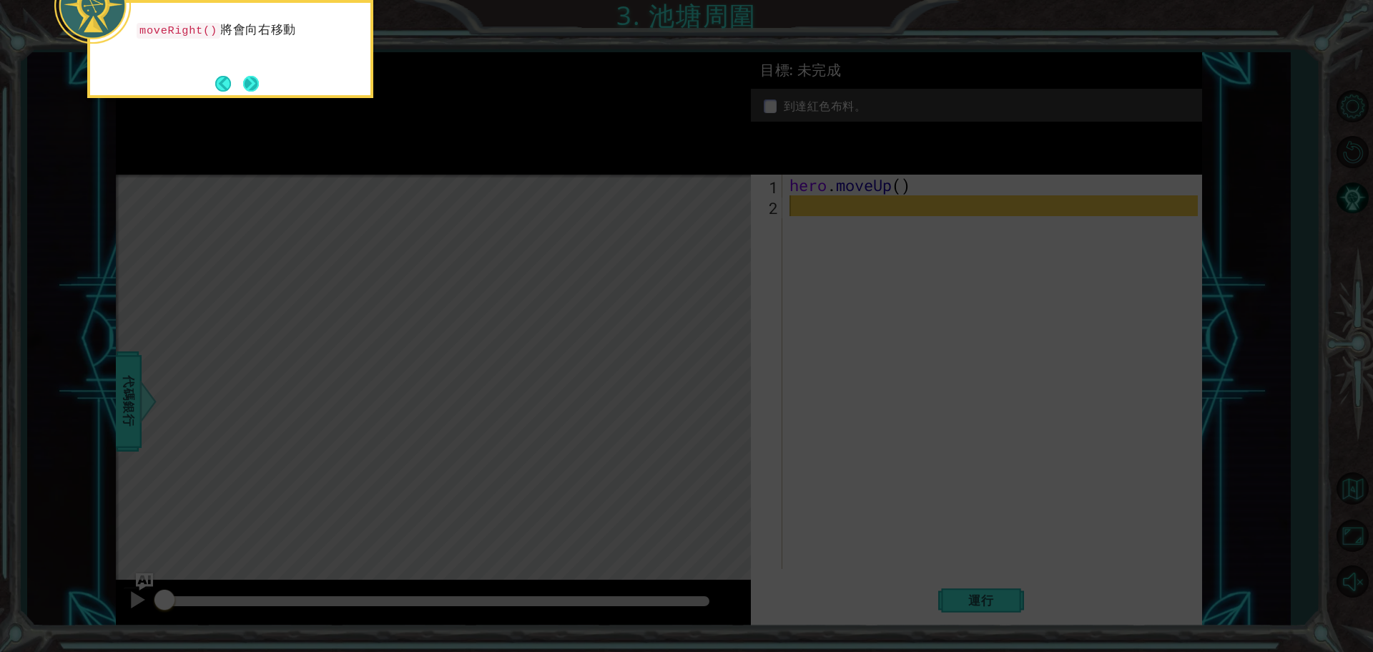
click at [252, 87] on button "Next" at bounding box center [251, 84] width 16 height 16
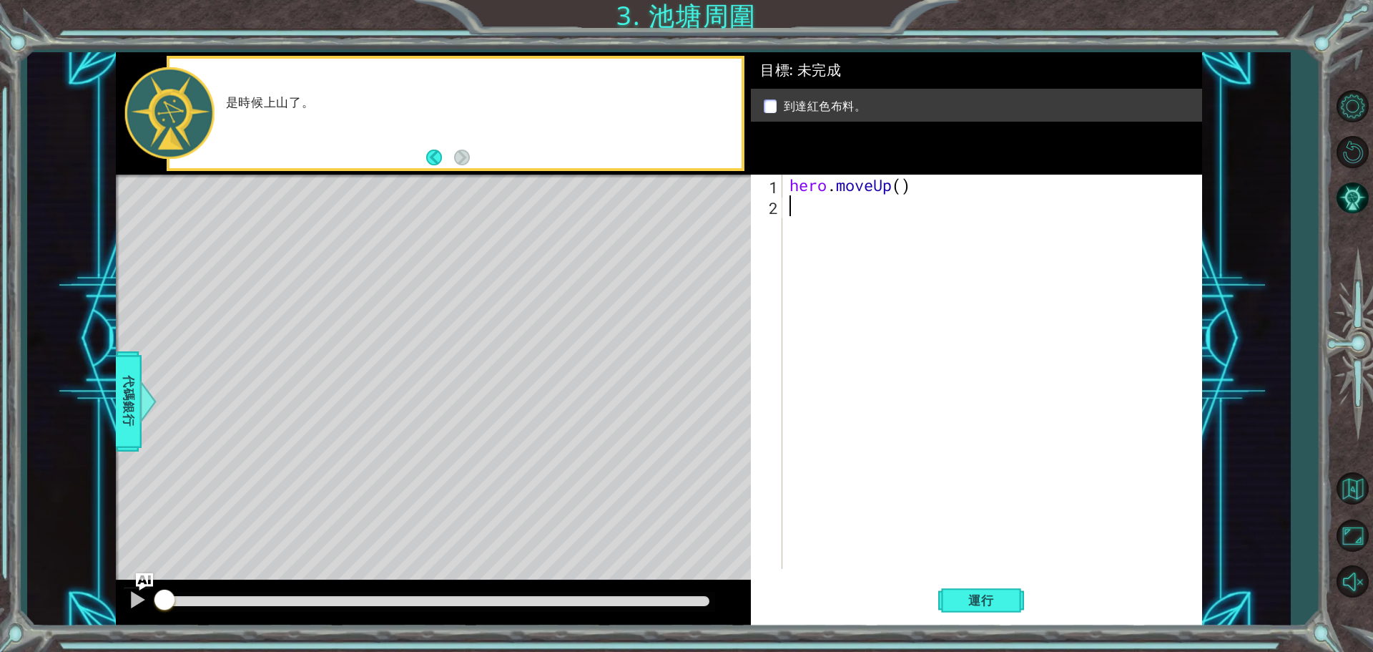
paste textarea "郵件: s231104@sch.htyc.edu.hk"
type textarea "郵"
type textarea "hero.moveUp()"
click at [787, 218] on div "hero . moveUp ( )" at bounding box center [996, 393] width 418 height 436
drag, startPoint x: 790, startPoint y: 188, endPoint x: 912, endPoint y: 192, distance: 122.4
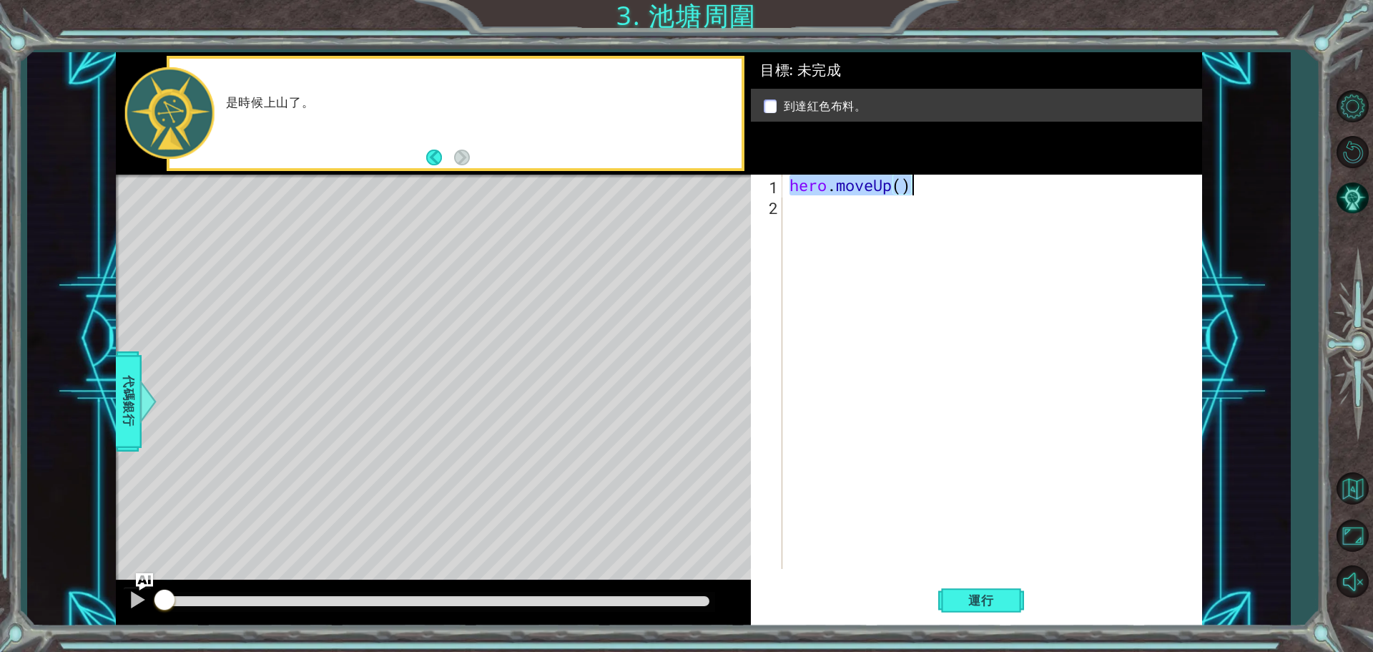
click at [912, 192] on div "hero . moveUp ( )" at bounding box center [996, 393] width 418 height 436
type textarea "C"
click at [810, 194] on div at bounding box center [996, 393] width 418 height 436
type textarea "heromoveUp()"
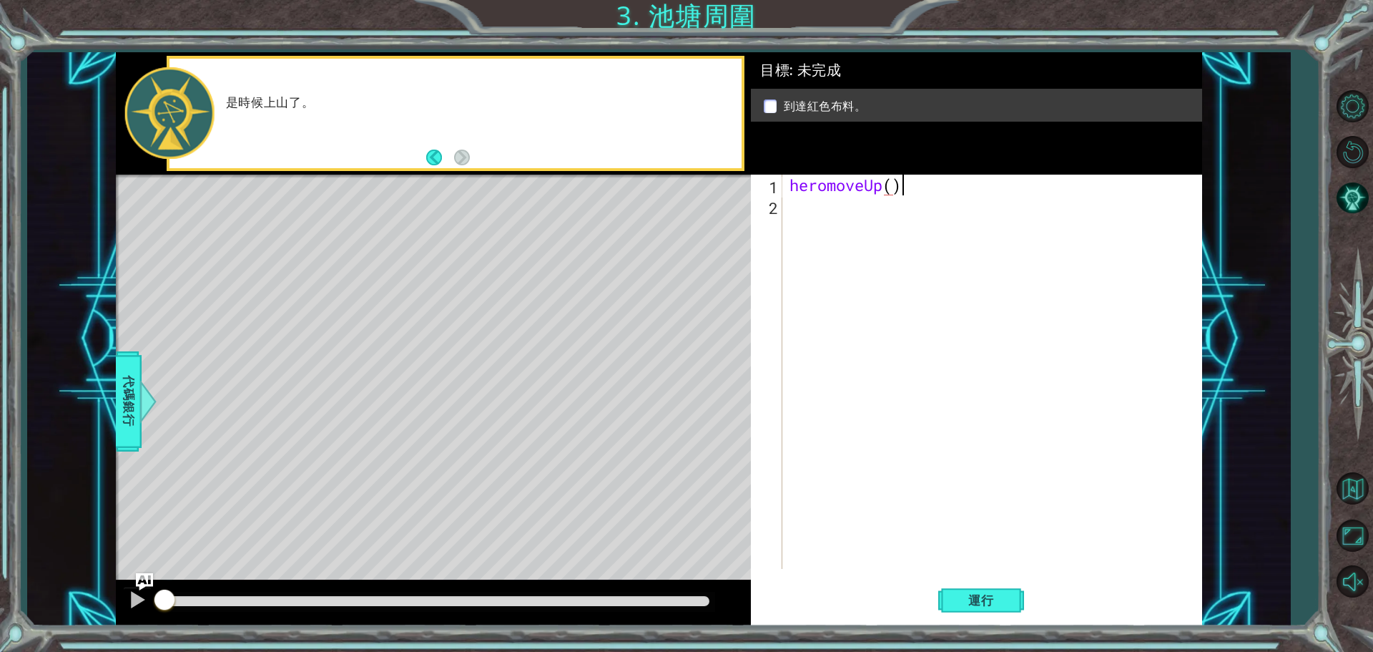
scroll to position [0, 4]
click at [807, 207] on div "heromoveUp ( )" at bounding box center [996, 393] width 418 height 436
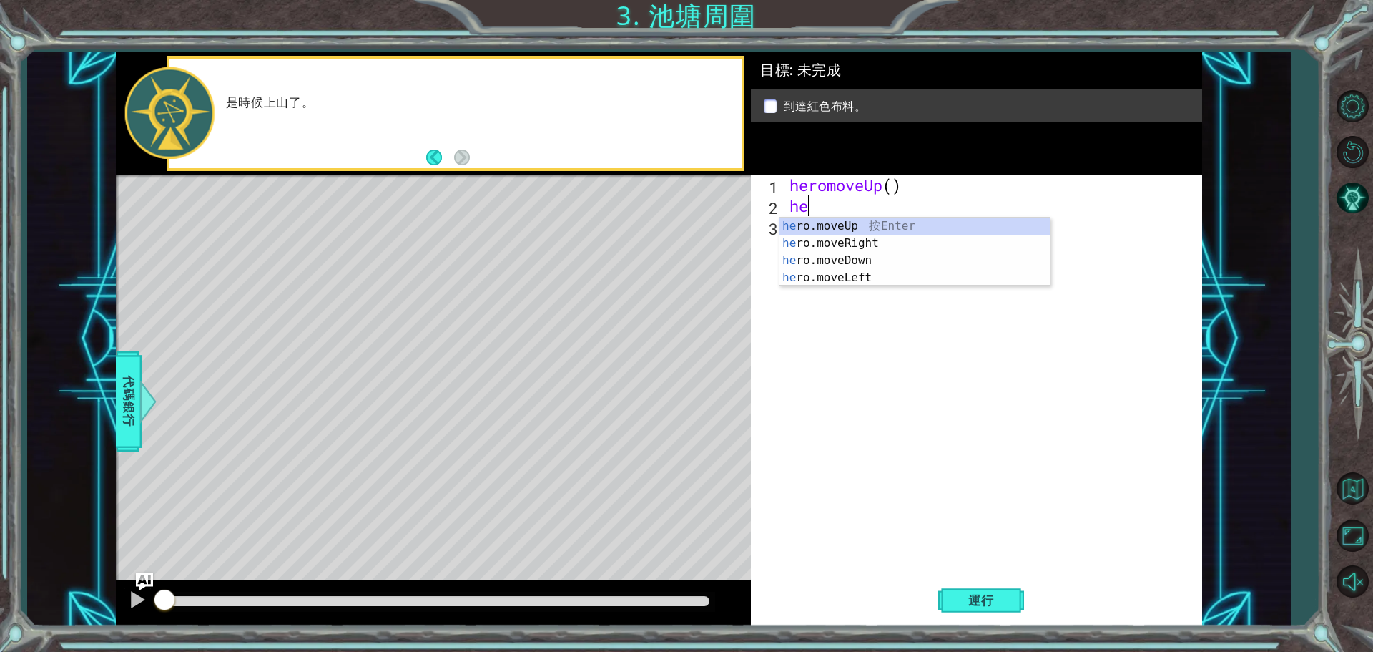
type textarea "hero"
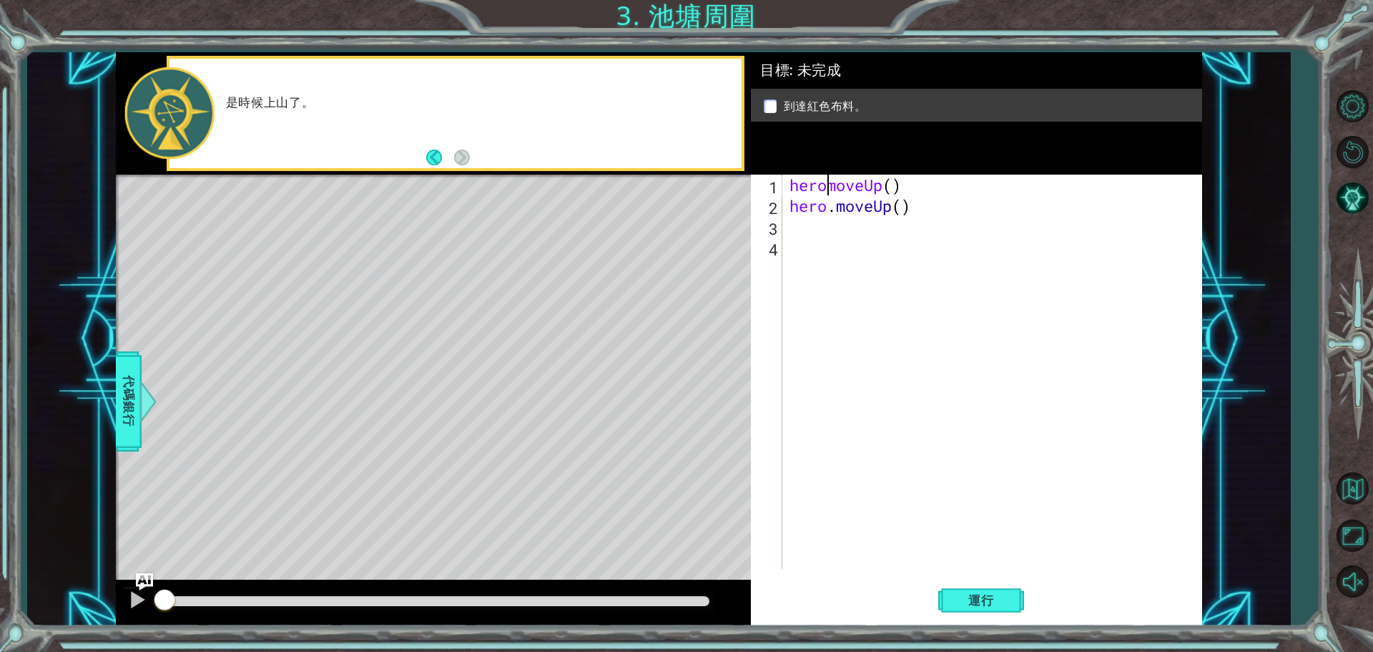
click at [830, 184] on div "heromoveUp ( ) hero . moveUp ( )" at bounding box center [996, 393] width 418 height 436
type textarea "hero.moveUp()"
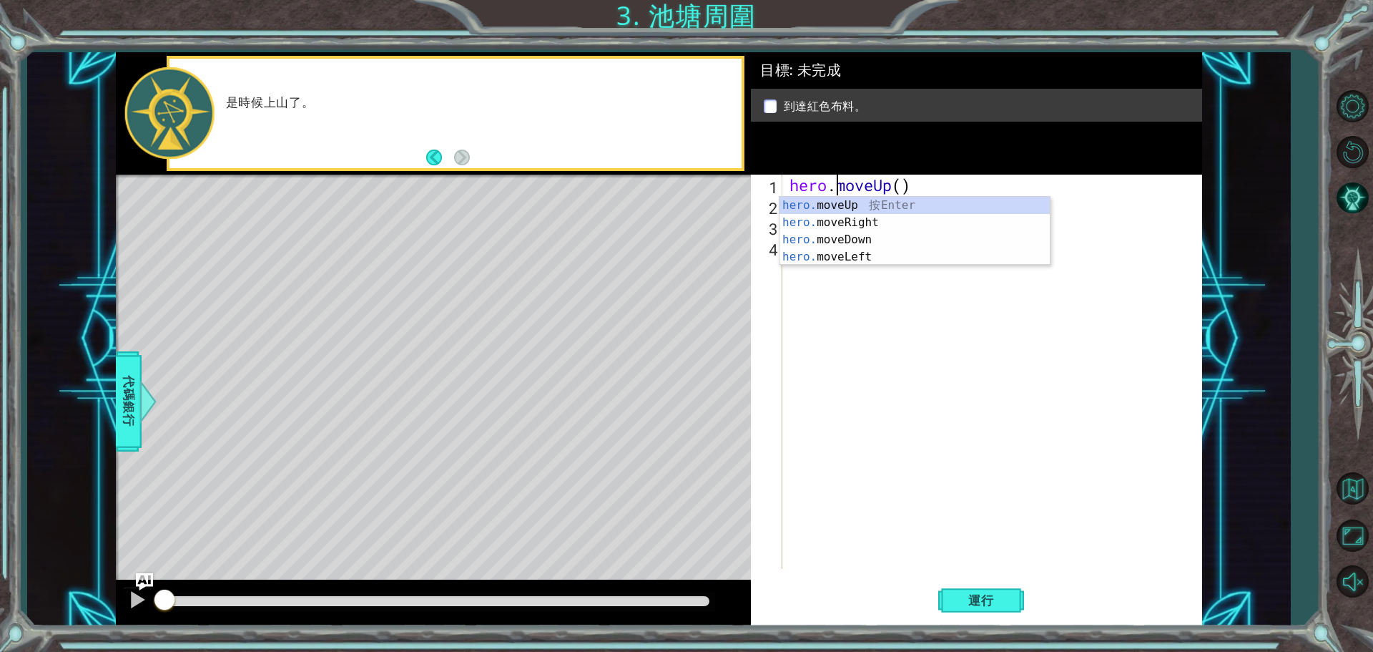
click at [883, 339] on div "hero . moveUp ( ) hero . moveUp ( )" at bounding box center [996, 393] width 418 height 436
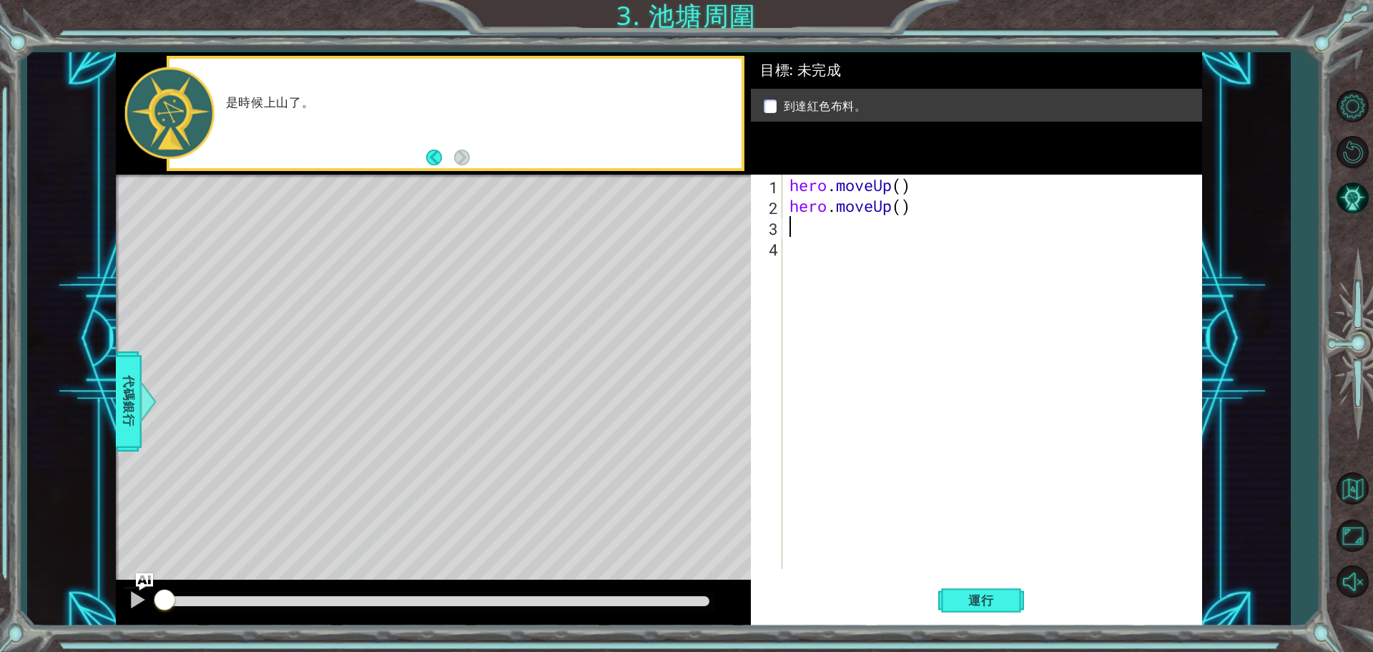
click at [817, 235] on div "hero . moveUp ( ) hero . moveUp ( )" at bounding box center [996, 393] width 418 height 436
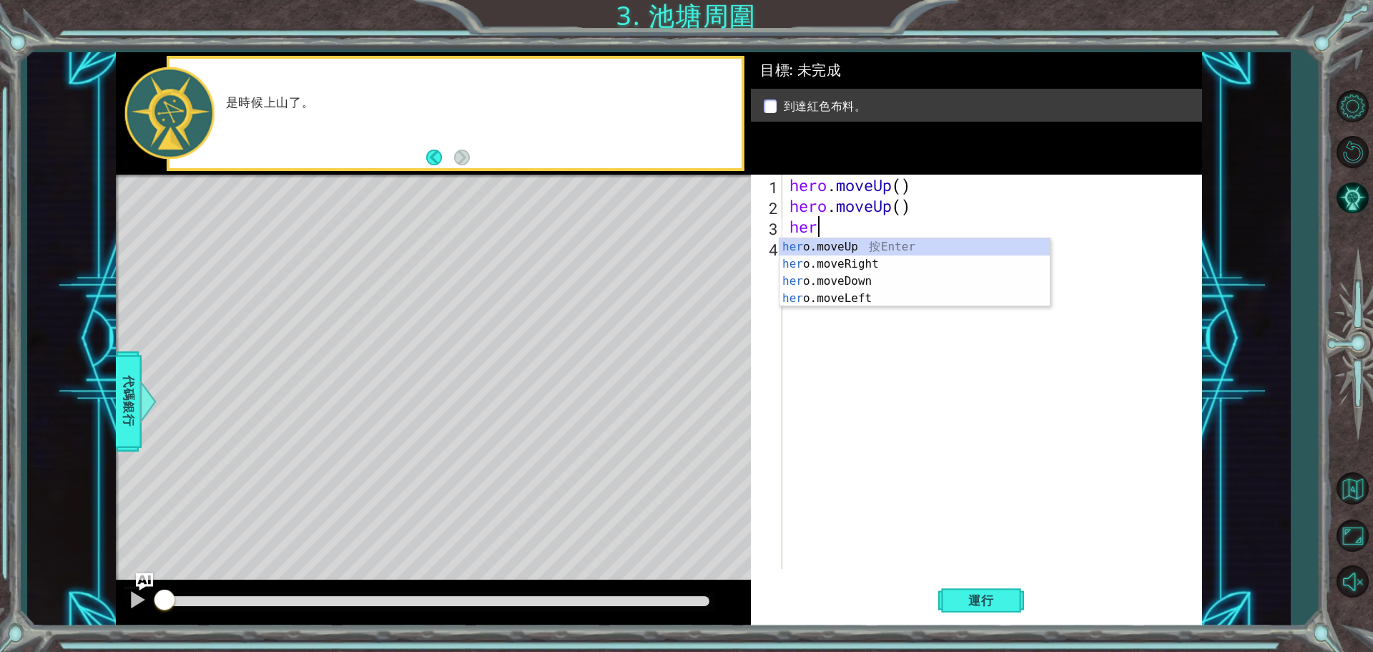
type textarea "hero"
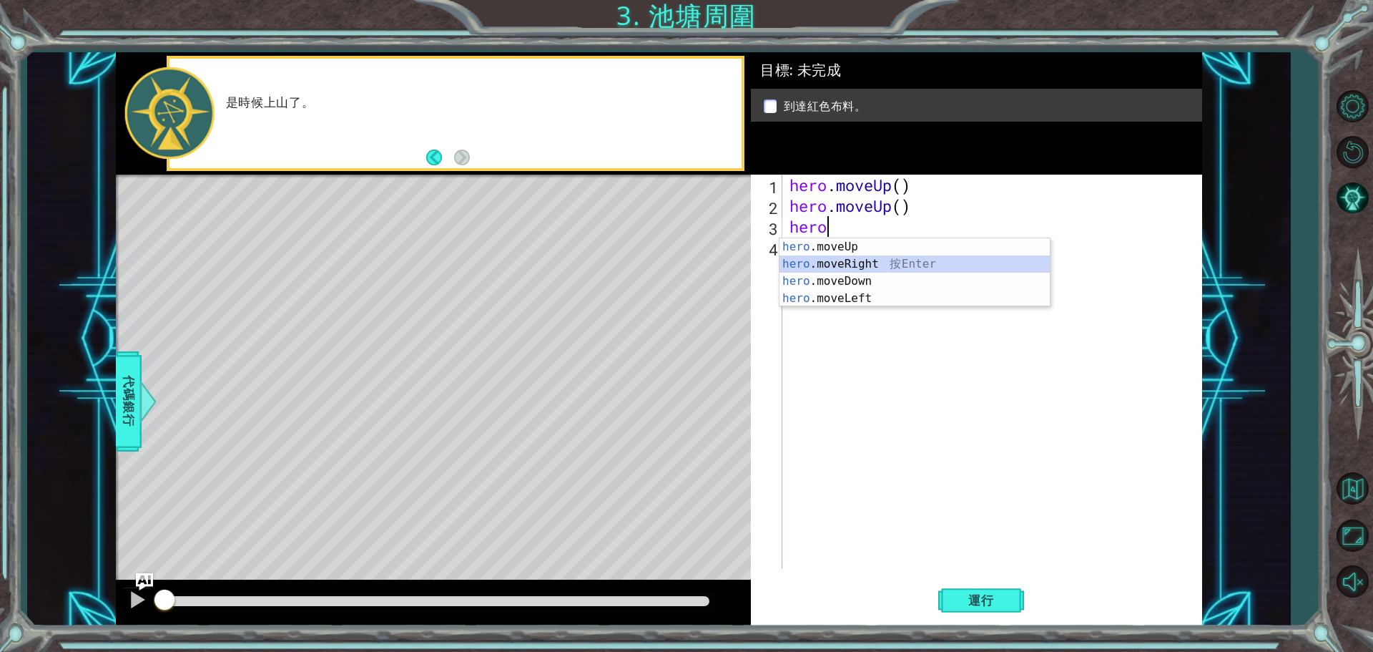
click at [822, 261] on div "hero .moveUp 按 Enter hero .moveRight 按 Enter hero .moveDown 按 Enter hero .moveL…" at bounding box center [915, 289] width 270 height 103
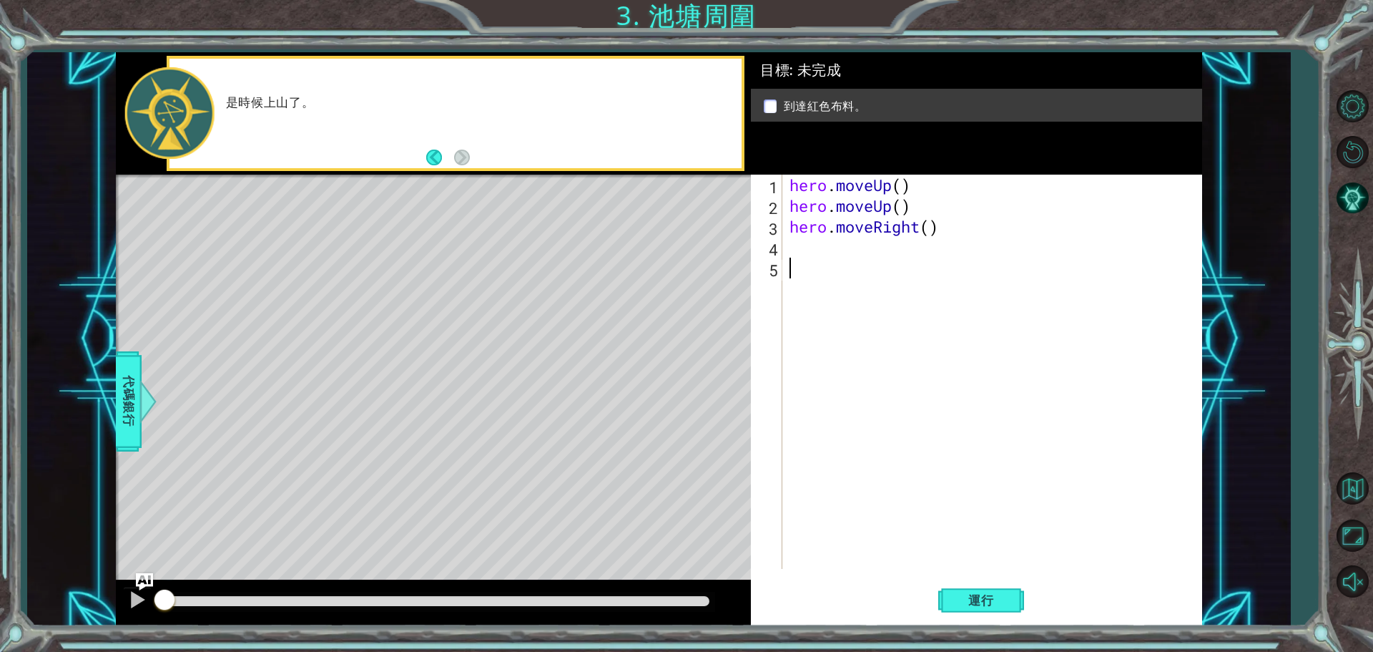
click at [822, 261] on div "hero . moveUp ( ) hero . moveUp ( ) hero . moveRight ( )" at bounding box center [996, 393] width 418 height 436
click at [806, 252] on div "hero . moveUp ( ) hero . moveUp ( ) hero . moveRight ( )" at bounding box center [996, 393] width 418 height 436
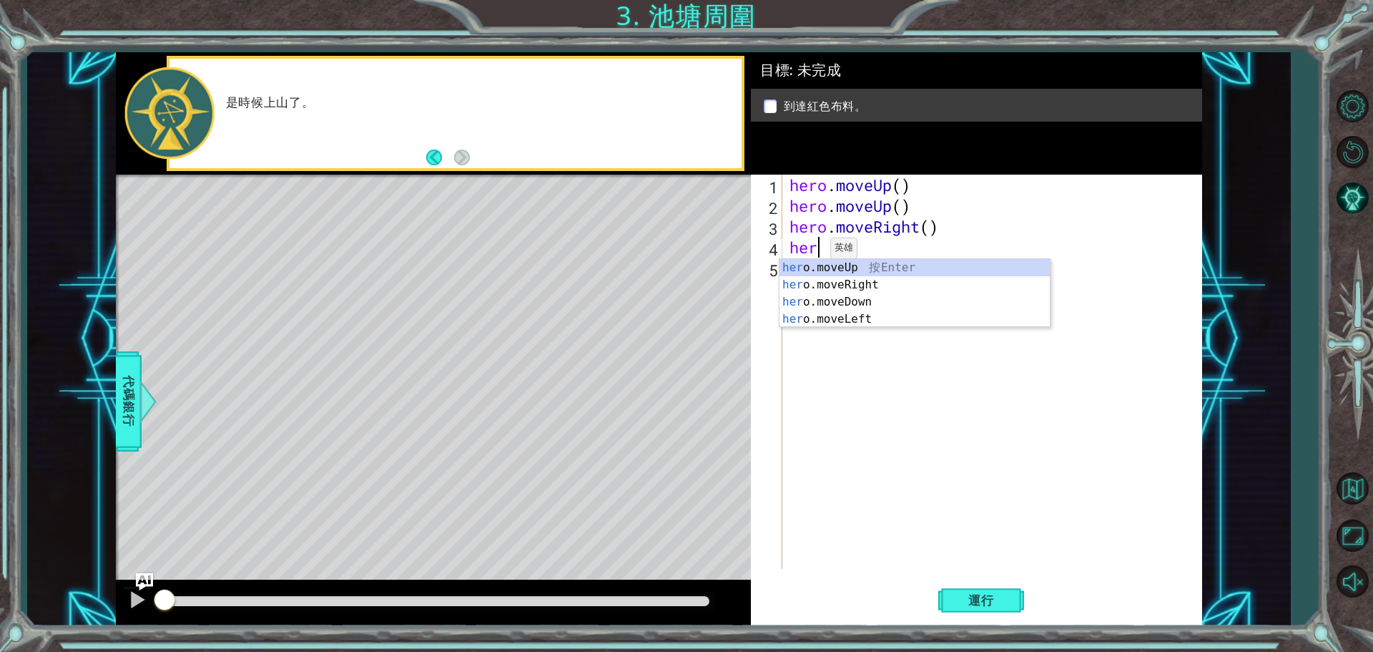
type textarea "hero"
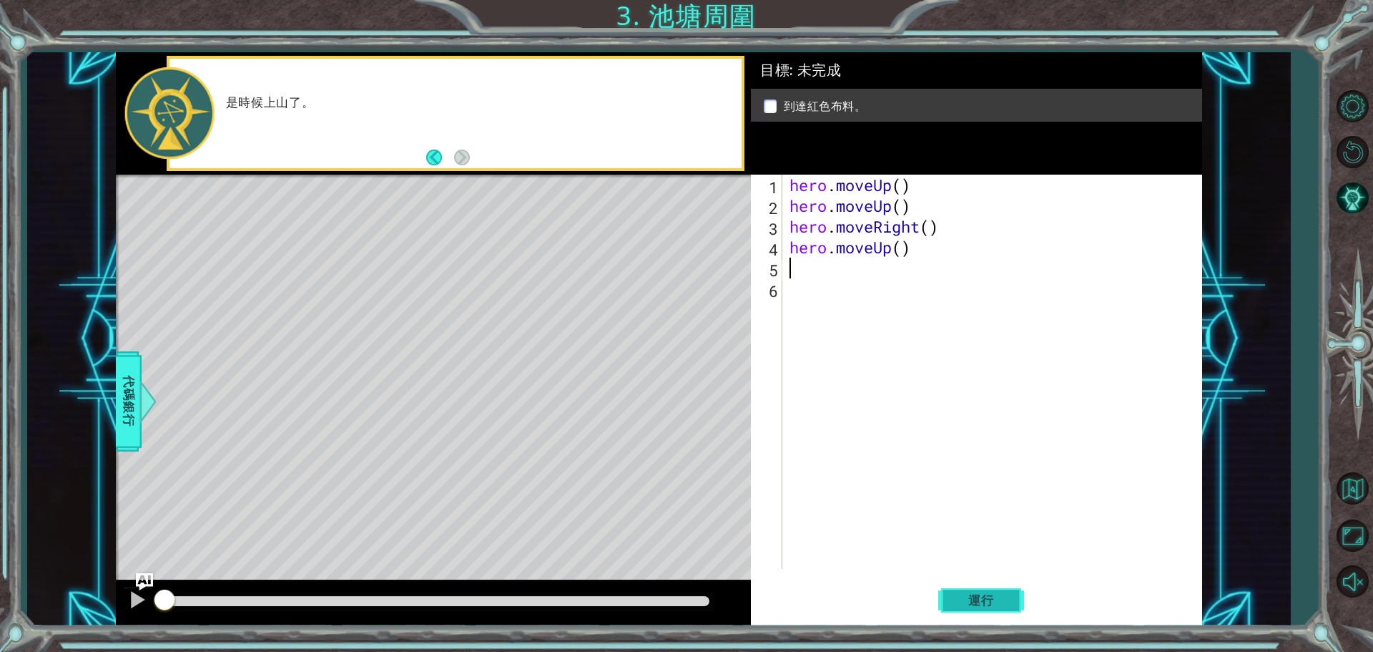
click at [992, 602] on span "運行" at bounding box center [981, 600] width 54 height 14
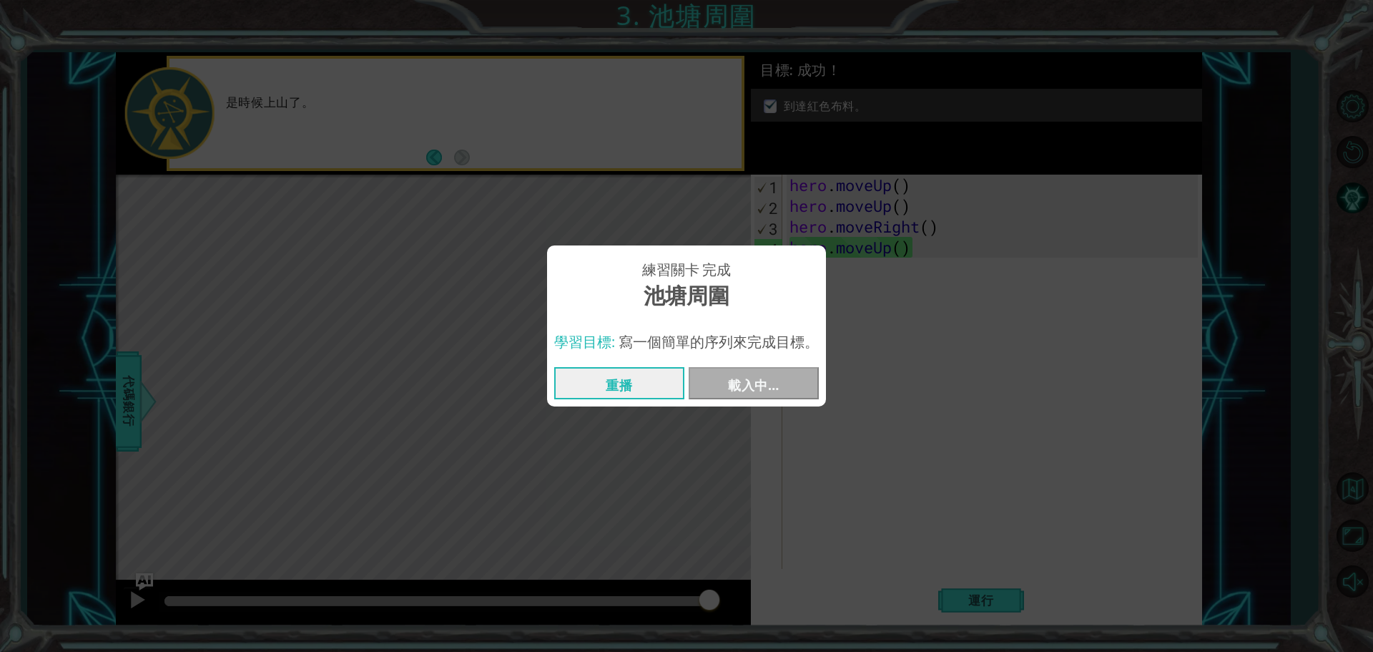
click at [722, 450] on div "練習關卡 完成 池塘周圍 學習目標: 寫一個簡單的序列來完成目標。 重播 載入中…" at bounding box center [686, 326] width 1373 height 652
click at [712, 406] on div "重播 載入中…" at bounding box center [686, 383] width 279 height 46
drag, startPoint x: 1213, startPoint y: 162, endPoint x: 538, endPoint y: 278, distance: 685.0
click at [538, 278] on div "練習關卡 完成 池塘周圍 學習目標: 寫一個簡單的序列來完成目標。 重播 載入中…" at bounding box center [686, 326] width 1373 height 652
click at [579, 383] on button "重播" at bounding box center [619, 383] width 130 height 32
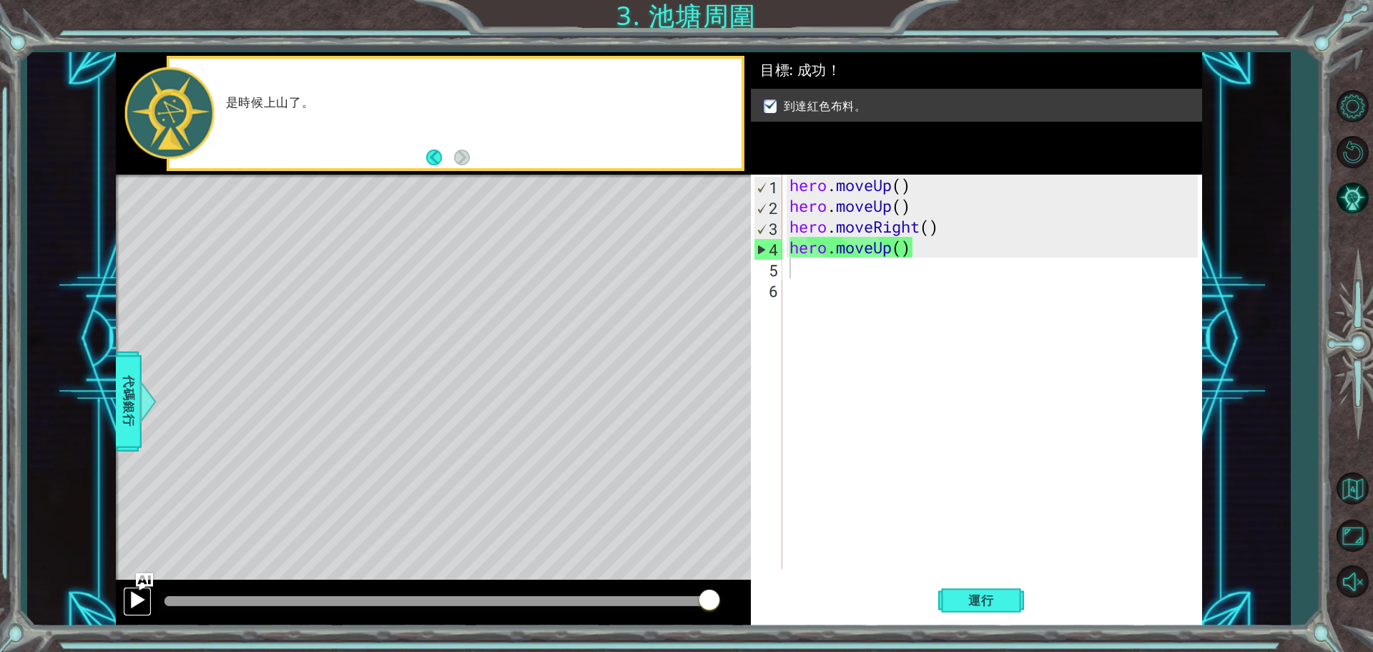
click at [137, 601] on div at bounding box center [137, 599] width 19 height 19
click at [135, 596] on div at bounding box center [137, 599] width 19 height 19
click at [957, 599] on span "運行" at bounding box center [981, 600] width 54 height 14
